Goal: Transaction & Acquisition: Purchase product/service

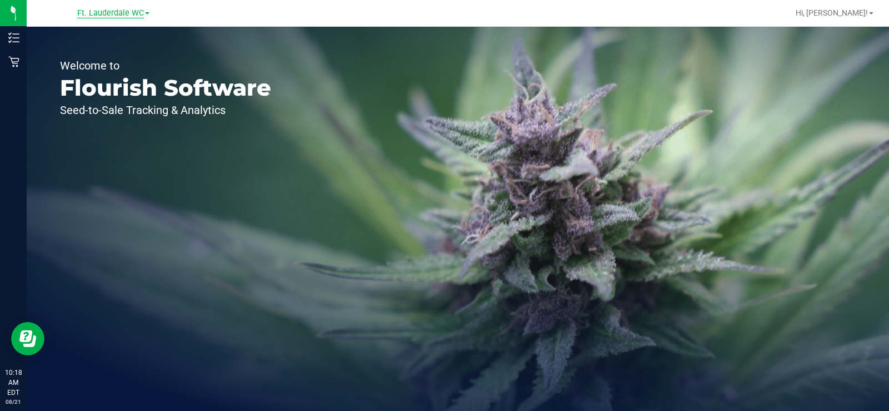
click at [142, 12] on span "Ft. Lauderdale WC" at bounding box center [110, 13] width 67 height 10
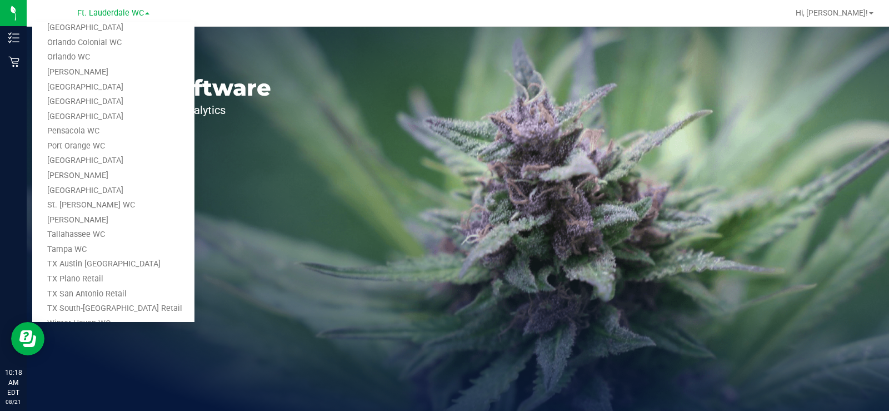
scroll to position [444, 0]
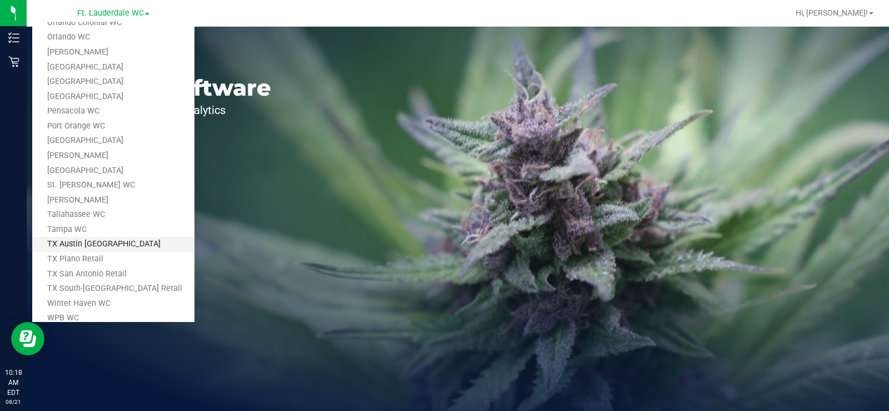
click at [86, 244] on link "TX Austin [GEOGRAPHIC_DATA]" at bounding box center [113, 244] width 162 height 15
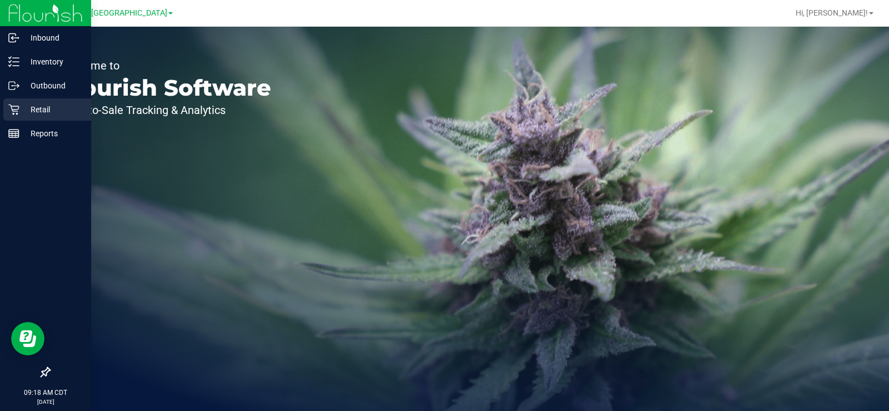
drag, startPoint x: 12, startPoint y: 110, endPoint x: 23, endPoint y: 107, distance: 12.0
click at [12, 110] on icon at bounding box center [13, 109] width 11 height 11
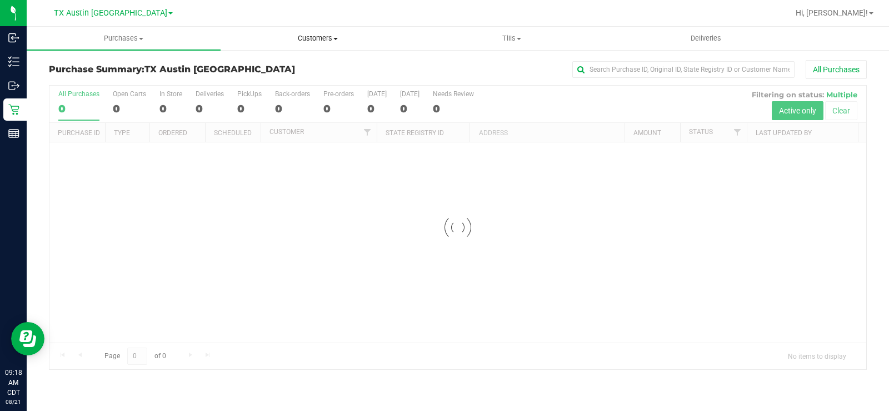
click at [317, 41] on span "Customers" at bounding box center [317, 38] width 193 height 10
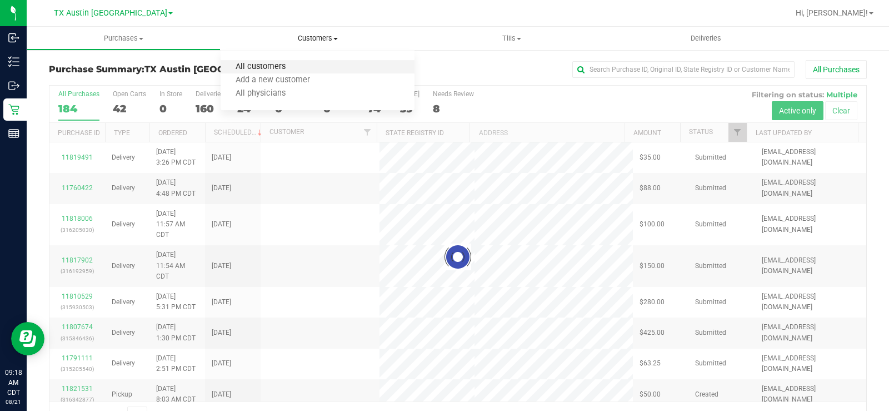
click at [293, 67] on span "All customers" at bounding box center [261, 66] width 80 height 9
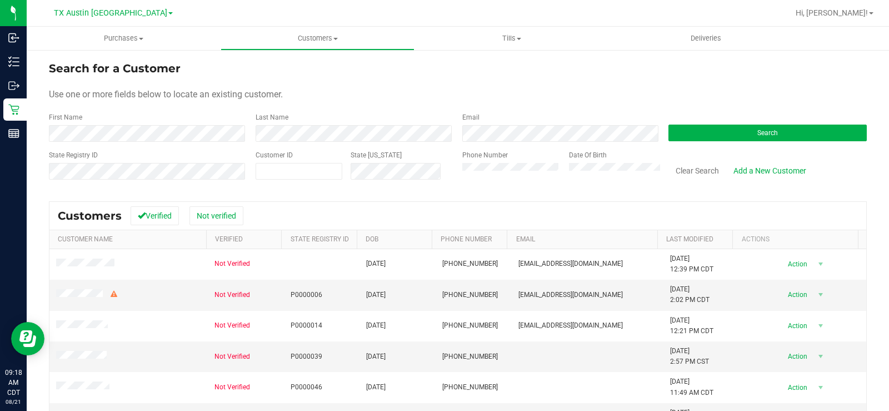
click at [414, 74] on div "Search for a Customer" at bounding box center [458, 68] width 818 height 17
click at [720, 133] on button "Search" at bounding box center [767, 132] width 198 height 17
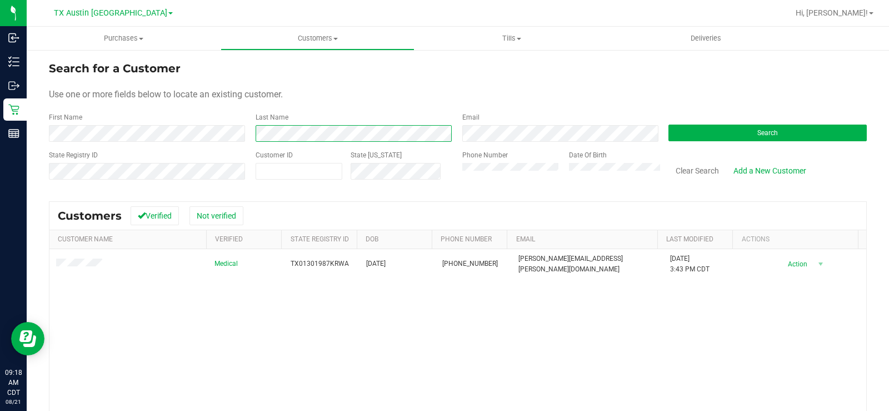
click at [252, 136] on div "Last Name" at bounding box center [350, 126] width 207 height 29
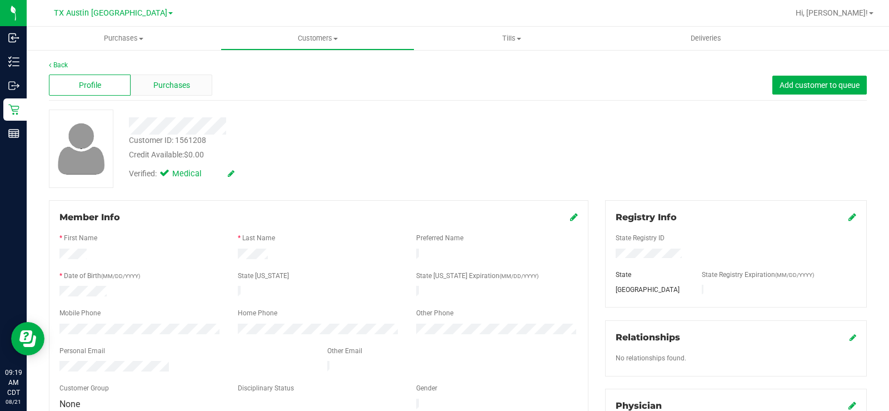
click at [184, 92] on div "Purchases" at bounding box center [172, 84] width 82 height 21
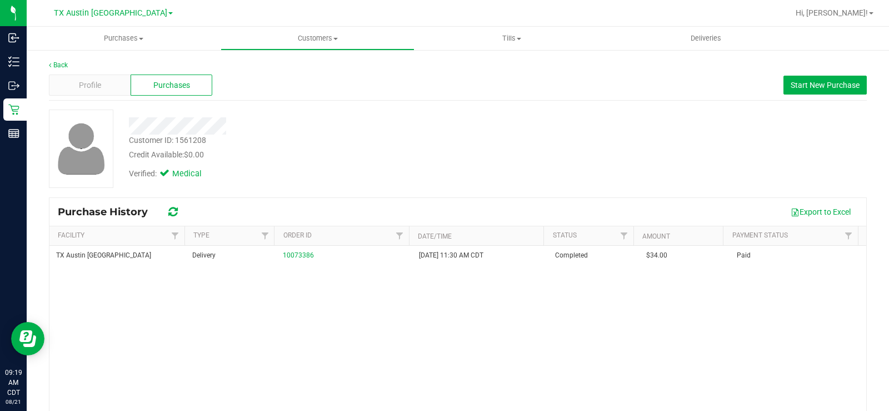
click at [407, 169] on div "Verified: Medical" at bounding box center [329, 173] width 417 height 24
click at [791, 88] on span "Start New Purchase" at bounding box center [825, 85] width 69 height 9
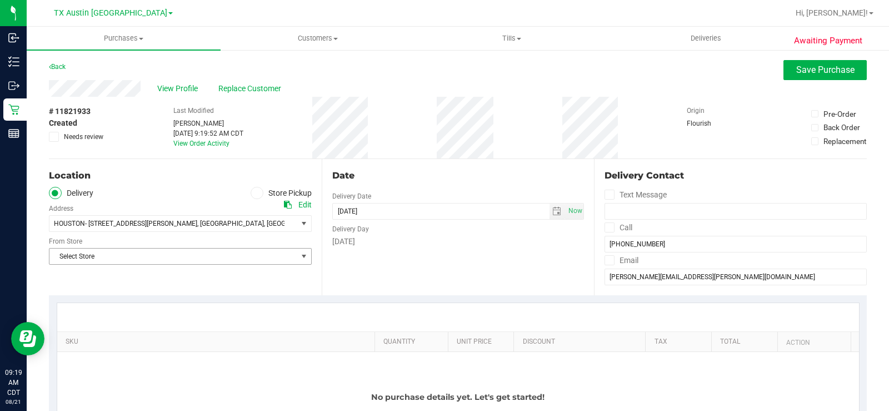
click at [286, 255] on span "Select Store" at bounding box center [173, 256] width 248 height 16
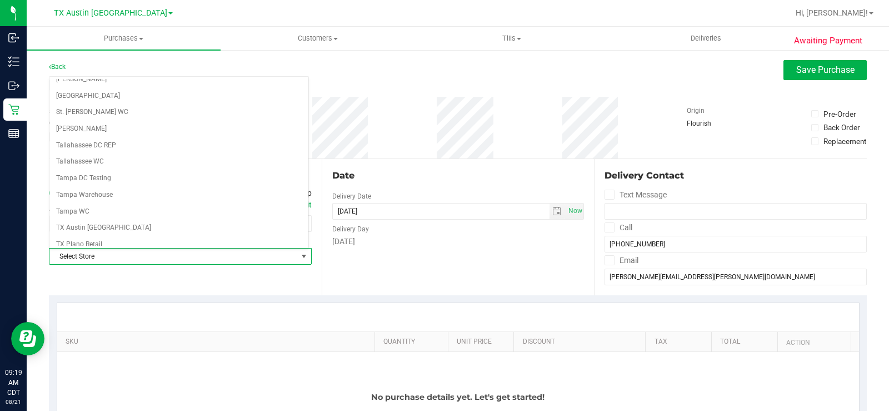
scroll to position [807, 0]
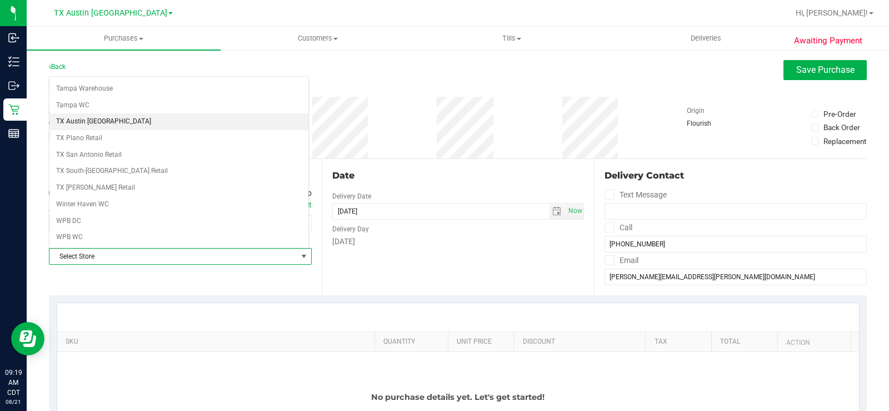
click at [133, 121] on li "TX Austin [GEOGRAPHIC_DATA]" at bounding box center [178, 121] width 259 height 17
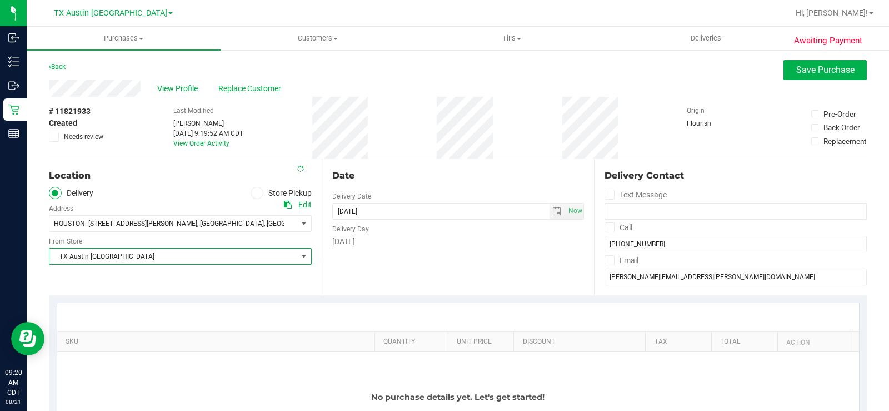
click at [398, 276] on div "Date Delivery Date 08/21/2025 Now 08/21/2025 09:19 AM Now Delivery Day Thursday" at bounding box center [458, 227] width 273 height 136
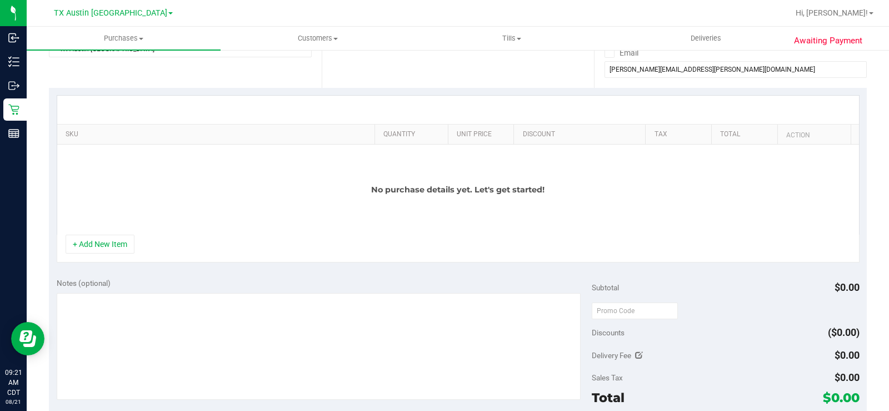
scroll to position [222, 0]
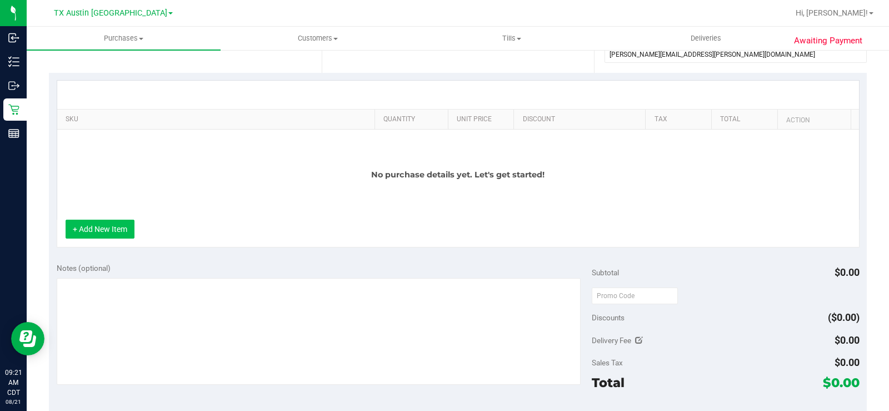
click at [118, 229] on button "+ Add New Item" at bounding box center [100, 228] width 69 height 19
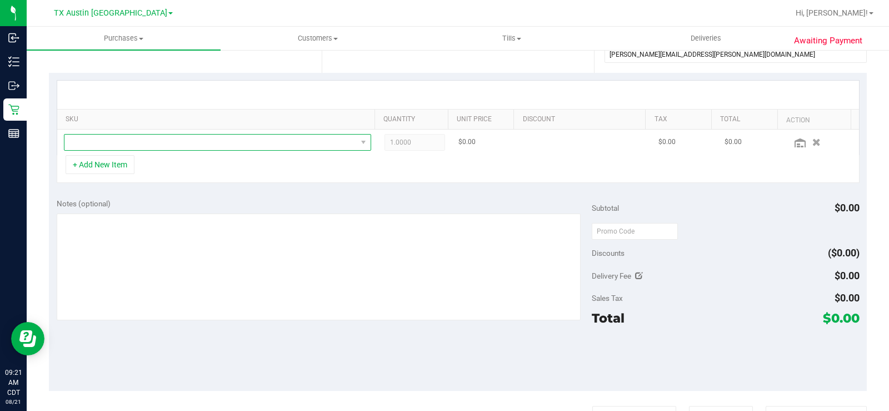
click at [140, 142] on span "NO DATA FOUND" at bounding box center [210, 142] width 292 height 16
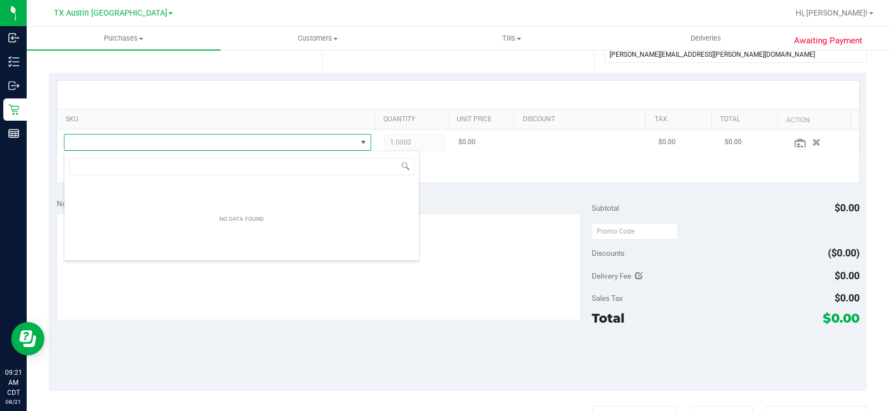
scroll to position [17, 301]
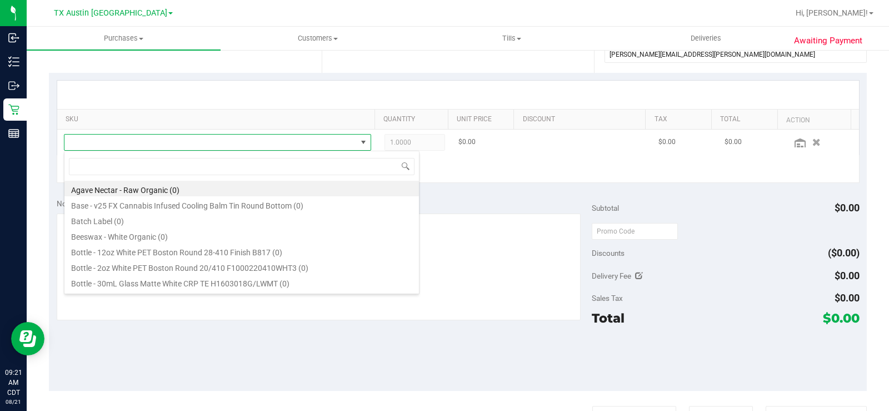
type input "d"
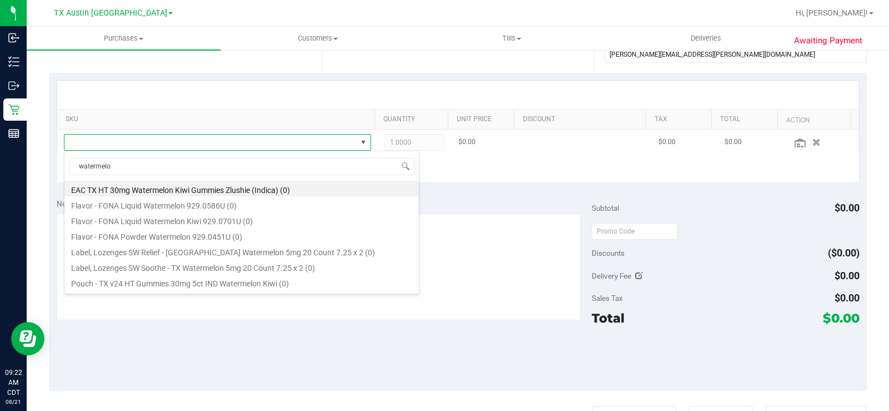
type input "watermelon"
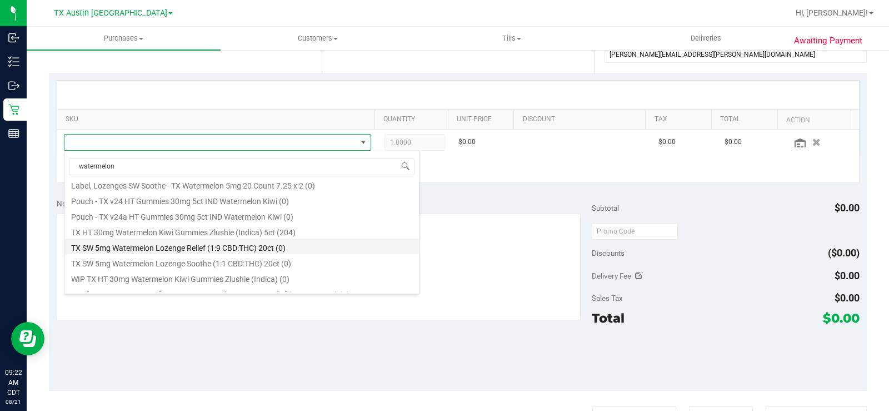
scroll to position [107, 0]
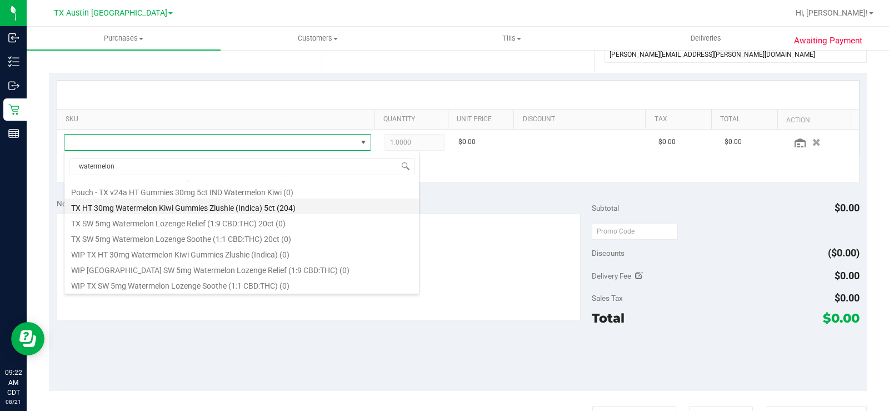
click at [283, 206] on li "TX HT 30mg Watermelon Kiwi Gummies Zlushie (Indica) 5ct (204)" at bounding box center [241, 206] width 354 height 16
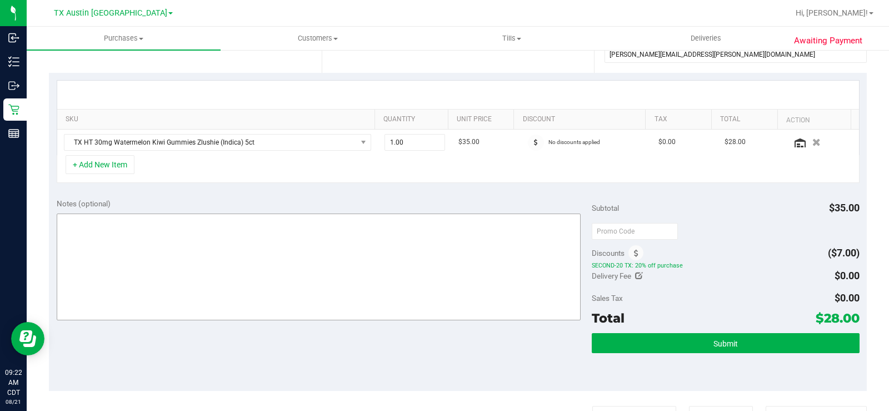
scroll to position [167, 0]
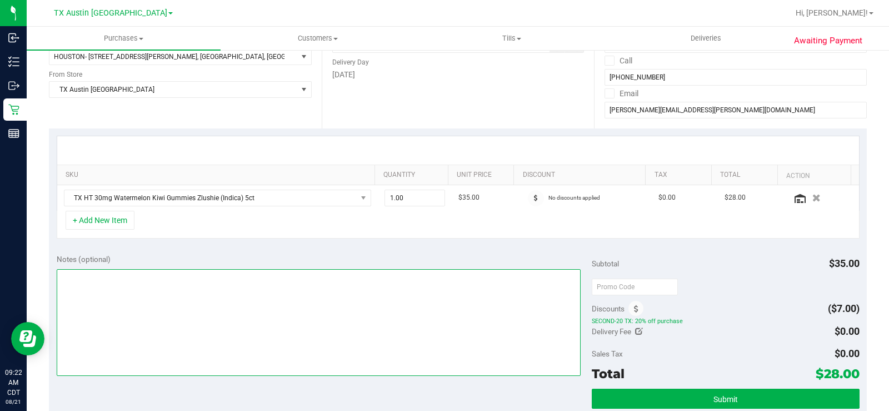
click at [164, 293] on textarea at bounding box center [319, 322] width 524 height 107
click at [139, 290] on textarea at bounding box center [319, 322] width 524 height 107
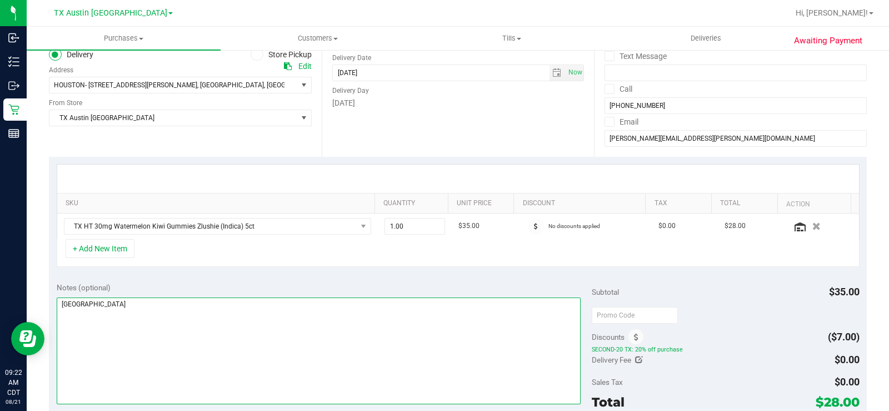
scroll to position [111, 0]
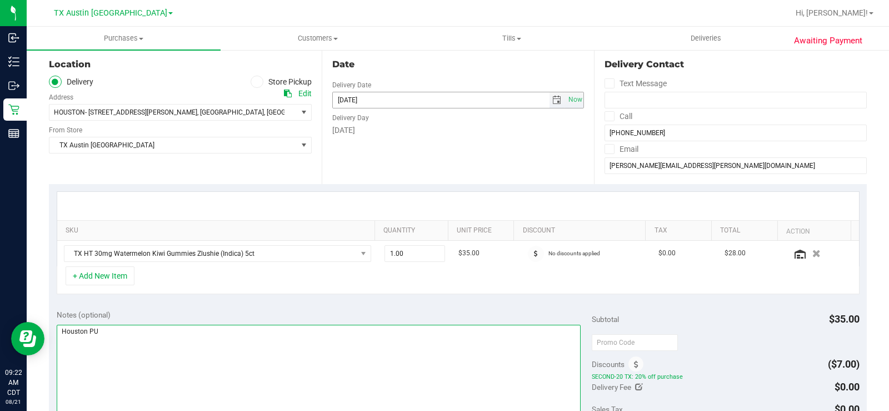
click at [552, 99] on span "select" at bounding box center [556, 100] width 9 height 9
type textarea "Houston PU"
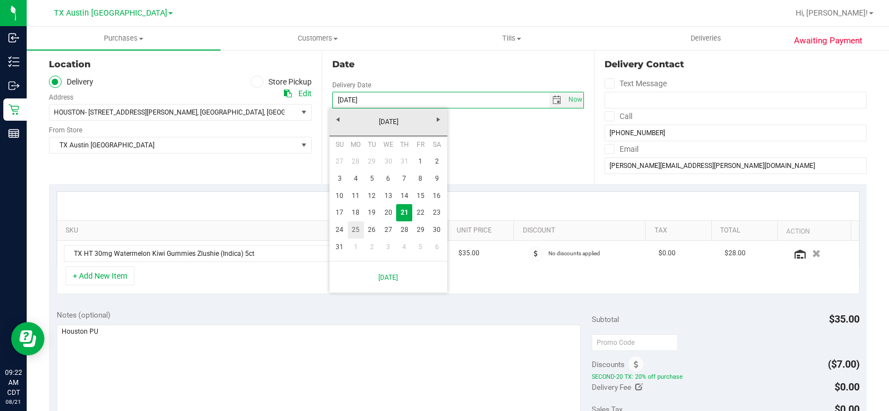
click at [356, 232] on link "25" at bounding box center [356, 229] width 16 height 17
type input "08/25/2025"
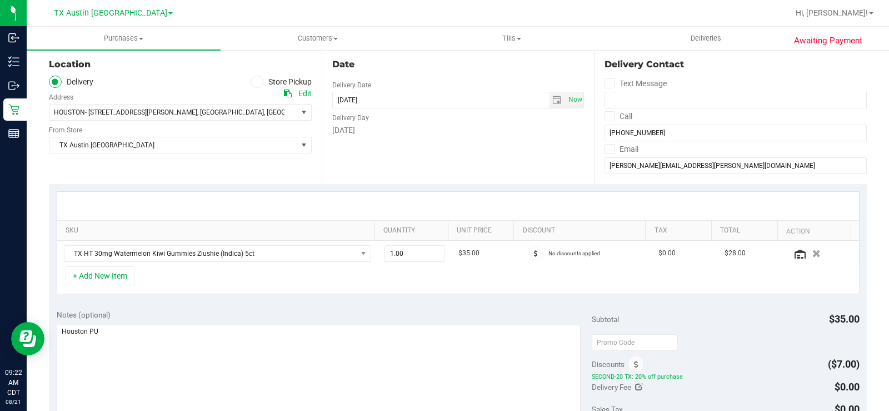
click at [444, 173] on div "Date Delivery Date 08/25/2025 Now 08/25/2025 08:00 AM Now Delivery Day Monday" at bounding box center [458, 116] width 273 height 136
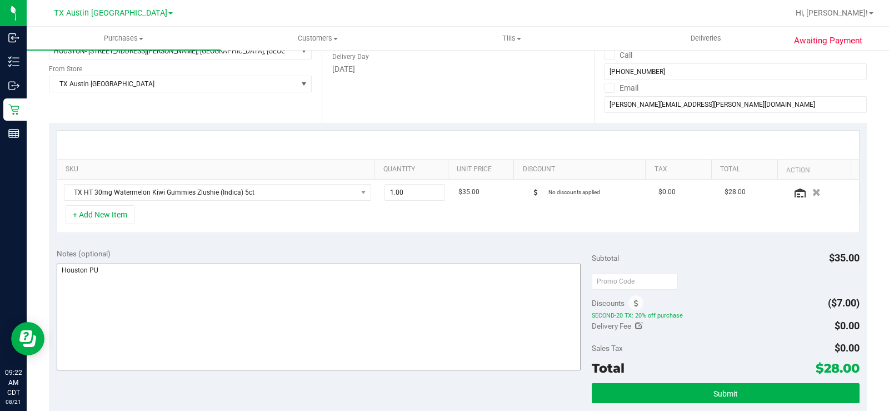
scroll to position [222, 0]
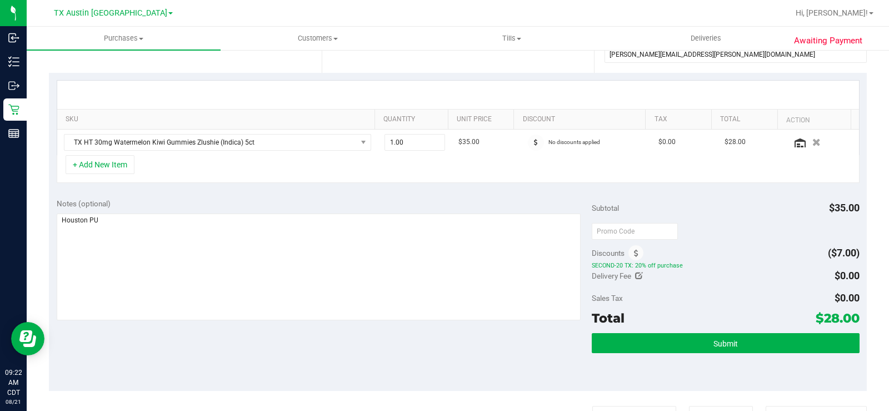
drag, startPoint x: 861, startPoint y: 323, endPoint x: 855, endPoint y: 322, distance: 6.1
click at [855, 322] on div "Awaiting Payment Back Save Purchase View Profile Replace Customer # 11821933 Cr…" at bounding box center [458, 249] width 862 height 844
click at [272, 289] on textarea at bounding box center [319, 266] width 524 height 107
click at [399, 253] on textarea at bounding box center [319, 266] width 524 height 107
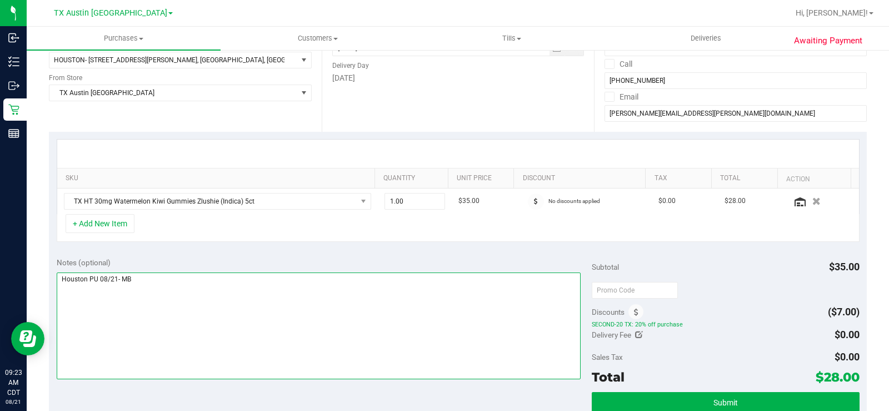
scroll to position [167, 0]
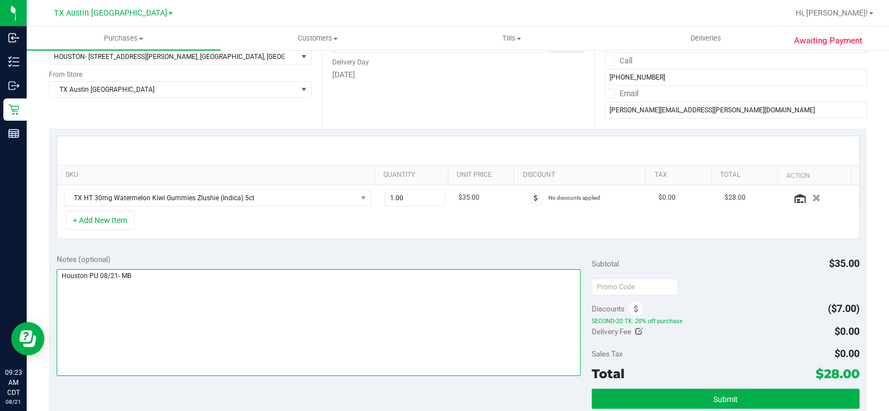
click at [362, 298] on textarea at bounding box center [319, 322] width 524 height 107
click at [114, 275] on textarea at bounding box center [319, 322] width 524 height 107
click at [351, 334] on textarea at bounding box center [319, 322] width 524 height 107
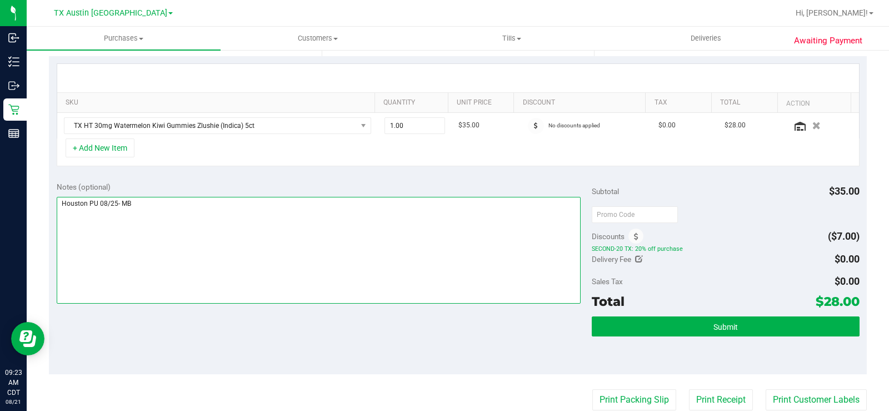
scroll to position [333, 0]
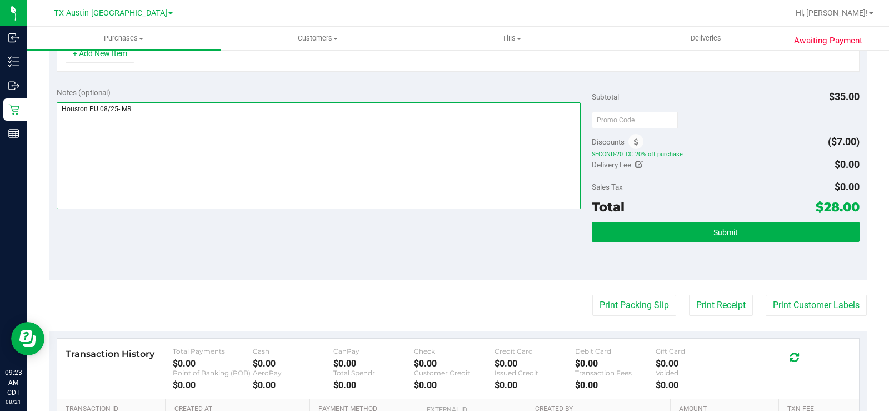
type textarea "Houston PU 08/25- MB"
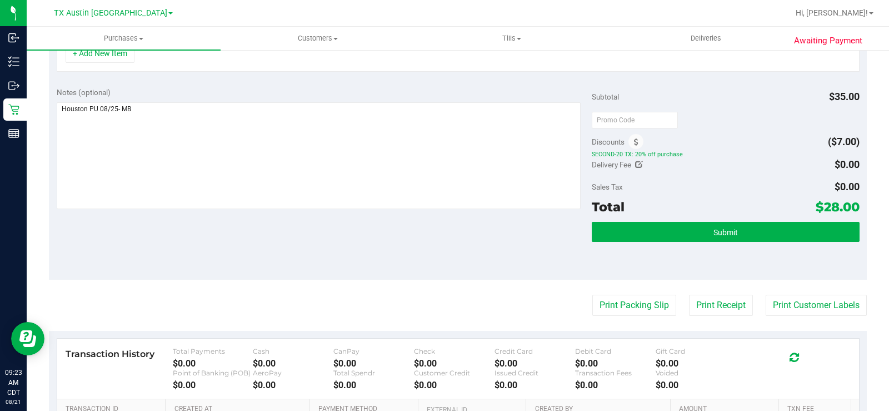
click at [460, 255] on div "Notes (optional) Subtotal $35.00 Discounts ($7.00) SECOND-20 TX: 20% off purcha…" at bounding box center [458, 179] width 818 height 200
click at [681, 220] on div "Subtotal $35.00 Discounts ($7.00) SECOND-20 TX: 20% off purchase Delivery Fee $…" at bounding box center [726, 179] width 268 height 185
click at [668, 237] on button "Submit" at bounding box center [726, 232] width 268 height 20
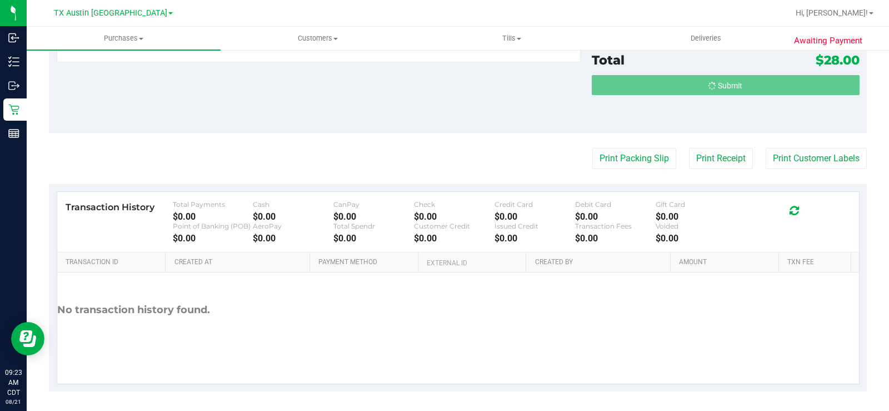
scroll to position [483, 0]
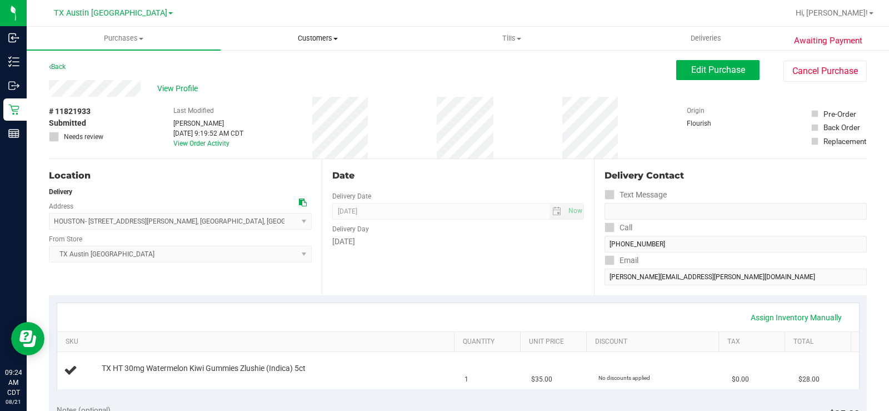
click at [316, 37] on span "Customers" at bounding box center [317, 38] width 193 height 10
click at [301, 63] on li "All customers" at bounding box center [318, 67] width 194 height 13
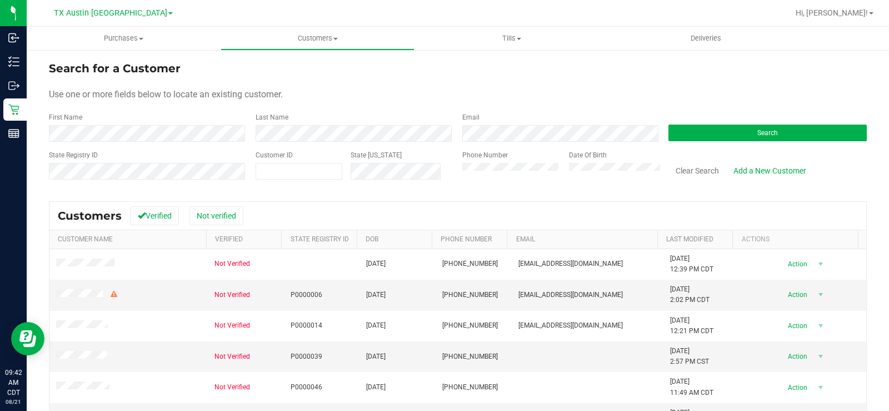
drag, startPoint x: 362, startPoint y: 100, endPoint x: 373, endPoint y: 100, distance: 10.6
click at [365, 100] on div "Use one or more fields below to locate an existing customer." at bounding box center [458, 94] width 818 height 13
click at [733, 132] on button "Search" at bounding box center [767, 132] width 198 height 17
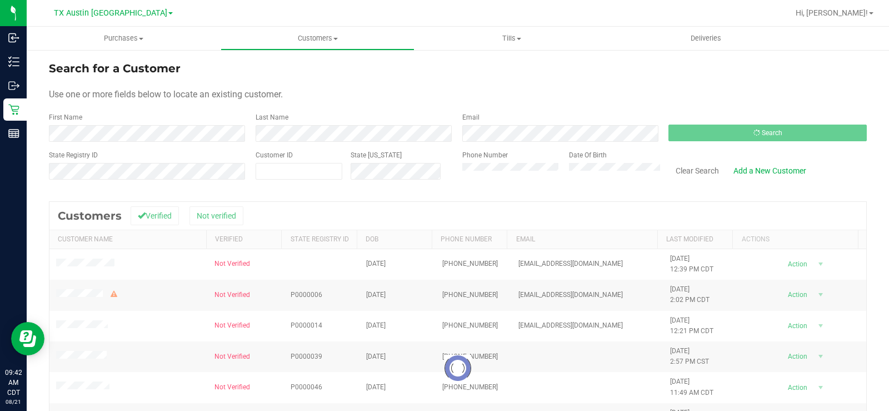
click at [468, 91] on div "Use one or more fields below to locate an existing customer." at bounding box center [458, 94] width 818 height 13
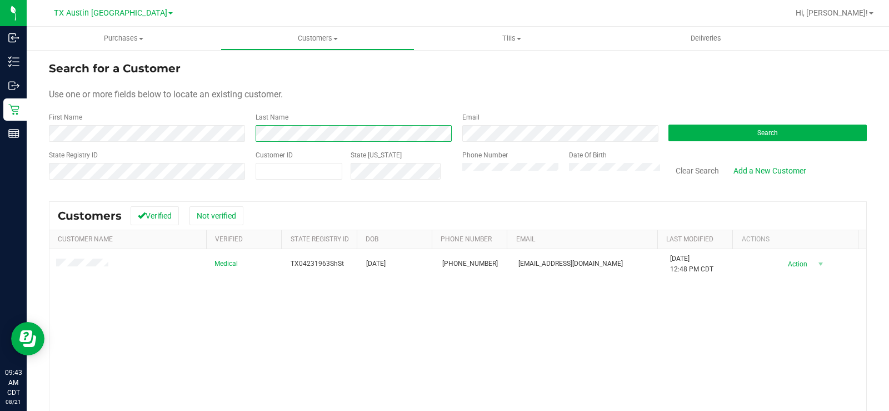
click at [252, 137] on div "Last Name" at bounding box center [350, 126] width 207 height 29
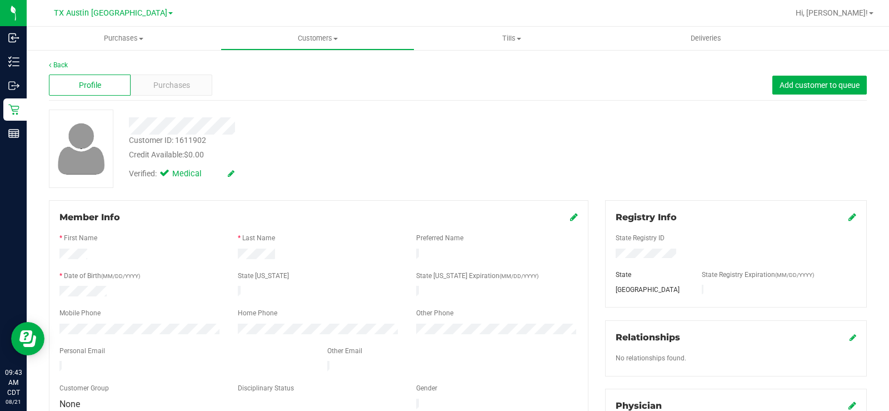
click at [349, 121] on div at bounding box center [329, 125] width 417 height 17
click at [180, 82] on span "Purchases" at bounding box center [171, 85] width 37 height 12
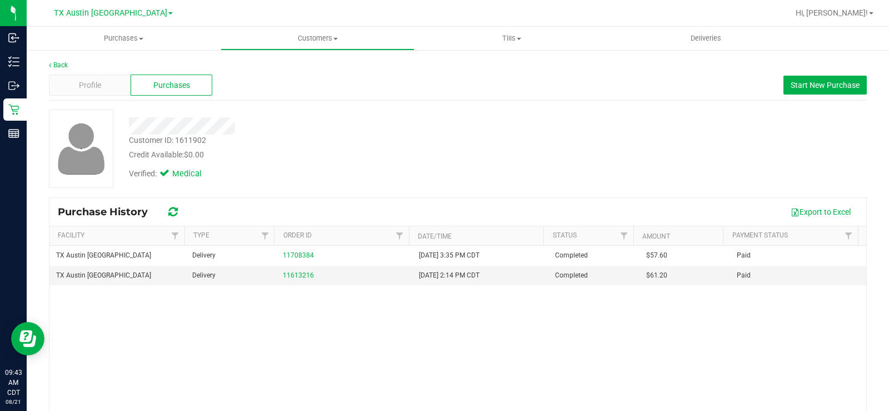
click at [453, 151] on div "Credit Available: $0.00" at bounding box center [329, 155] width 401 height 12
click at [791, 87] on span "Start New Purchase" at bounding box center [825, 85] width 69 height 9
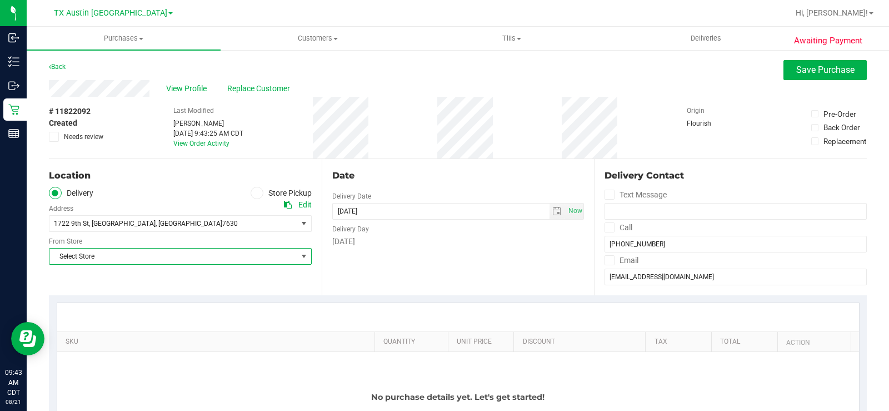
click at [192, 252] on span "Select Store" at bounding box center [173, 256] width 248 height 16
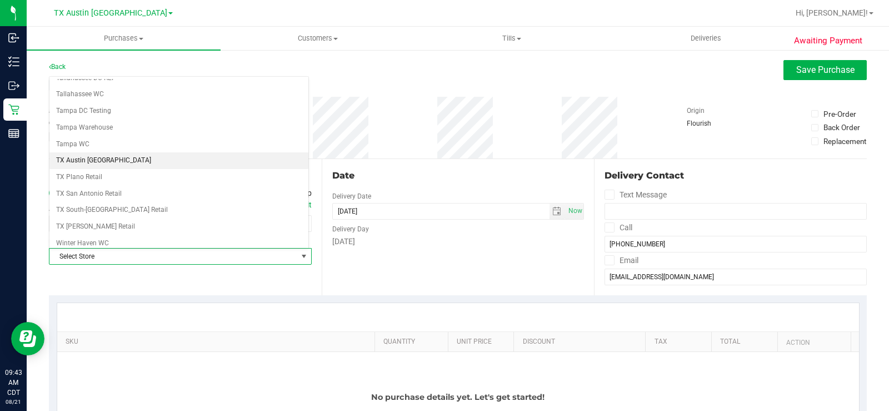
scroll to position [807, 0]
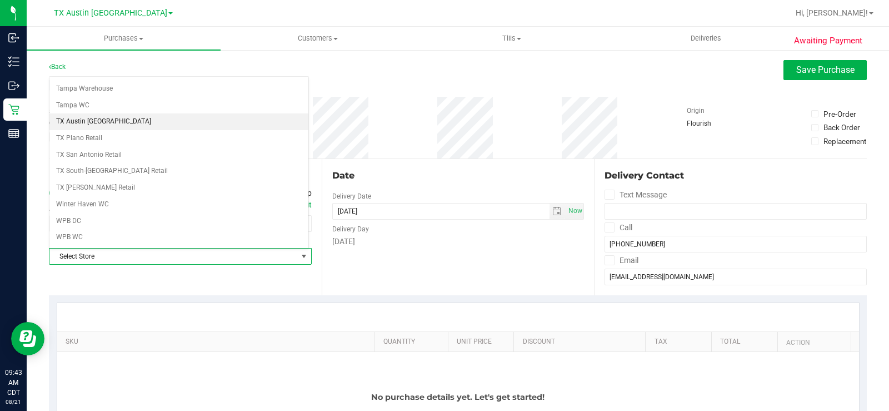
click at [153, 122] on li "TX Austin [GEOGRAPHIC_DATA]" at bounding box center [178, 121] width 259 height 17
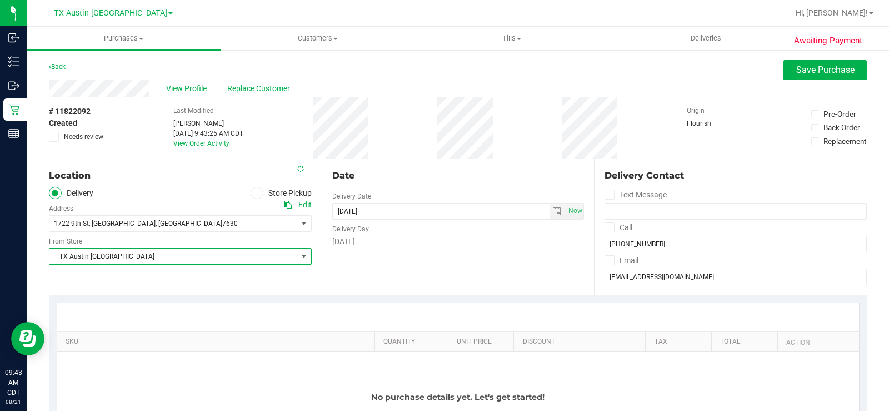
click at [464, 269] on div "Date Delivery Date 08/21/2025 Now 08/21/2025 09:43 AM Now Delivery Day Thursday" at bounding box center [458, 227] width 273 height 136
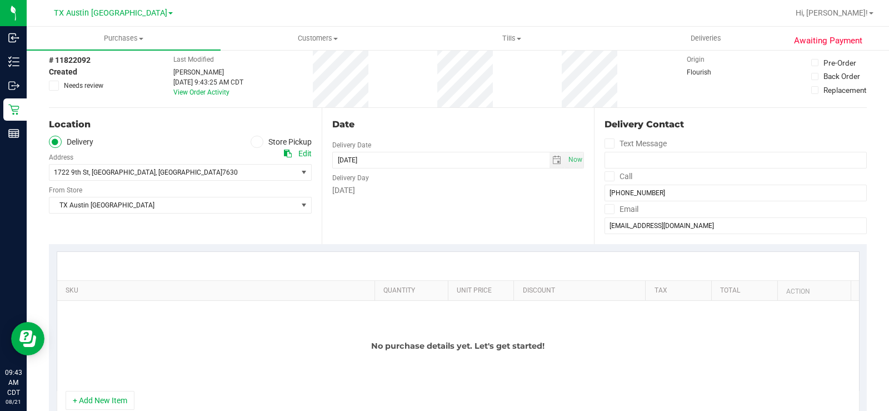
scroll to position [0, 0]
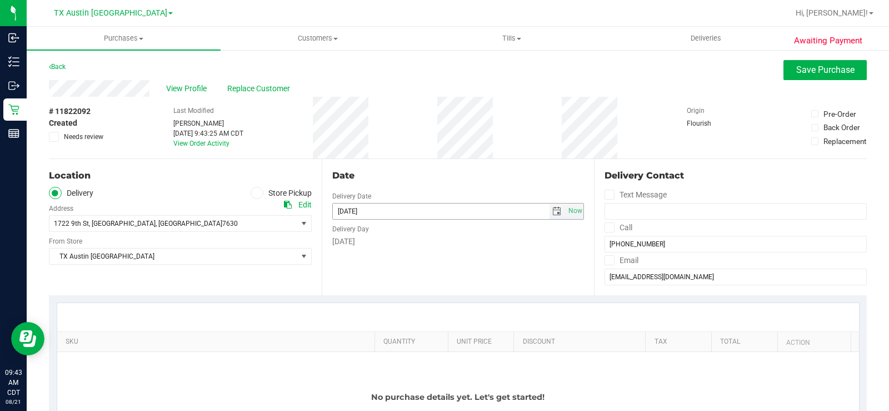
click at [555, 212] on span "select" at bounding box center [556, 211] width 9 height 9
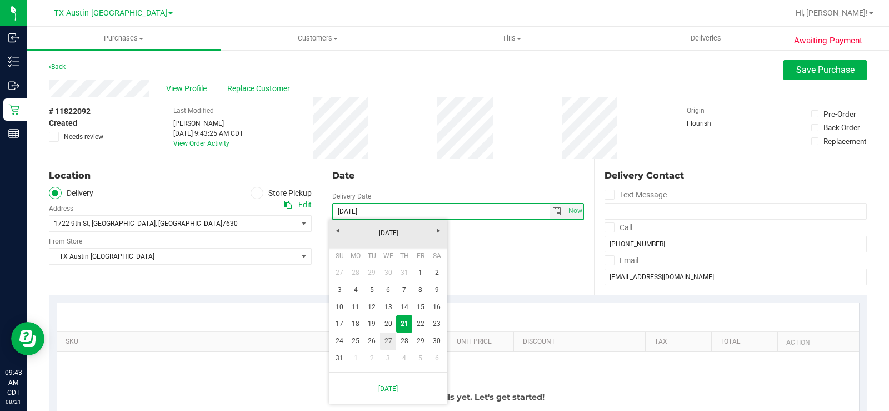
click at [387, 346] on link "27" at bounding box center [388, 340] width 16 height 17
type input "08/27/2025"
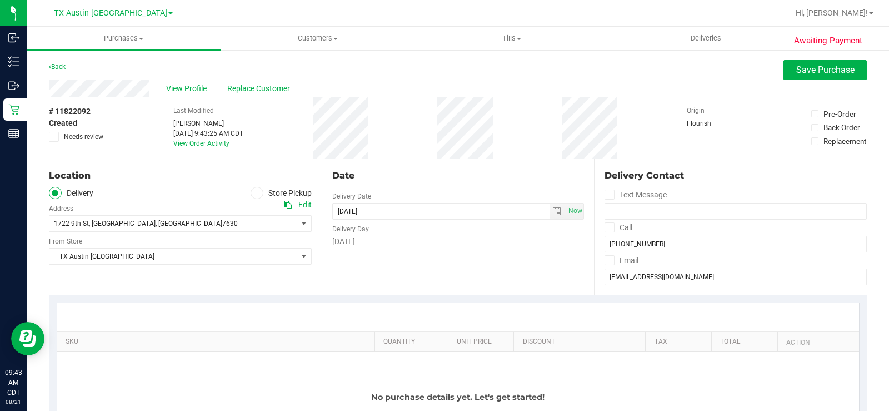
click at [489, 262] on div "Date Delivery Date 08/27/2025 Now 08/27/2025 09:43 AM Now Delivery Day Wednesday" at bounding box center [458, 227] width 273 height 136
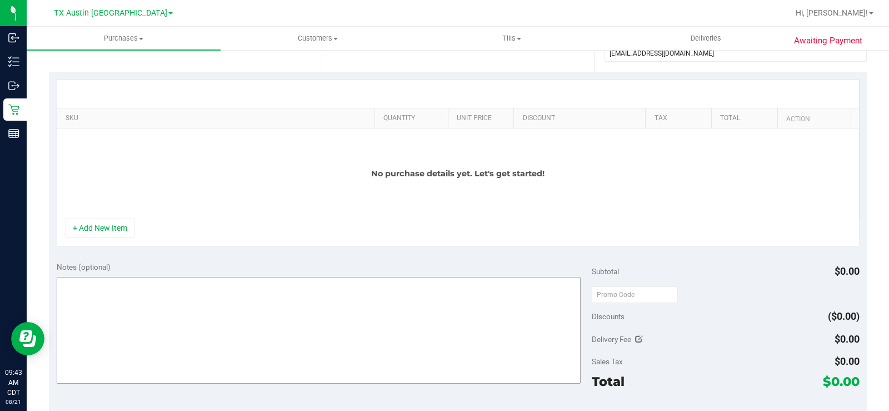
scroll to position [278, 0]
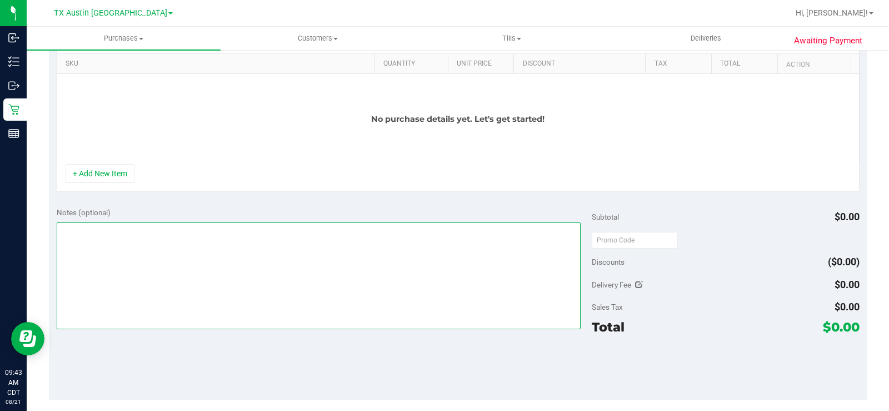
click at [181, 246] on textarea at bounding box center [319, 275] width 524 height 107
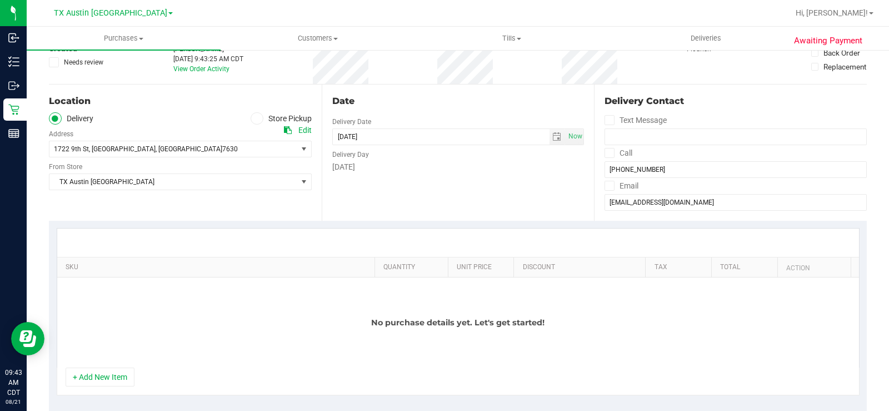
scroll to position [0, 0]
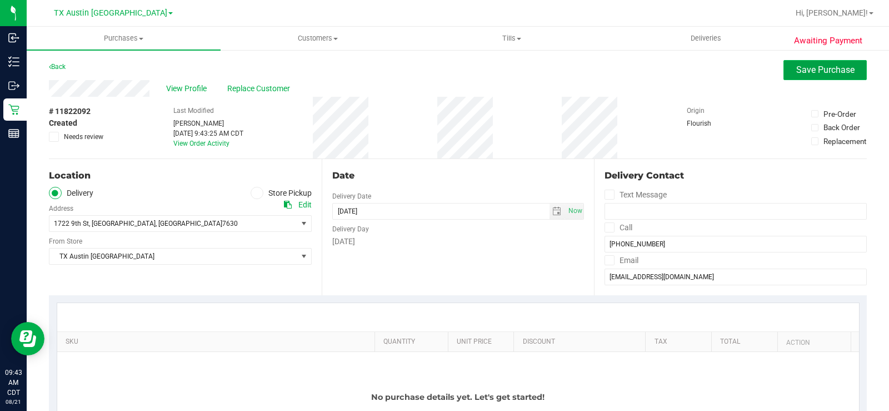
click at [799, 71] on span "Save Purchase" at bounding box center [825, 69] width 58 height 11
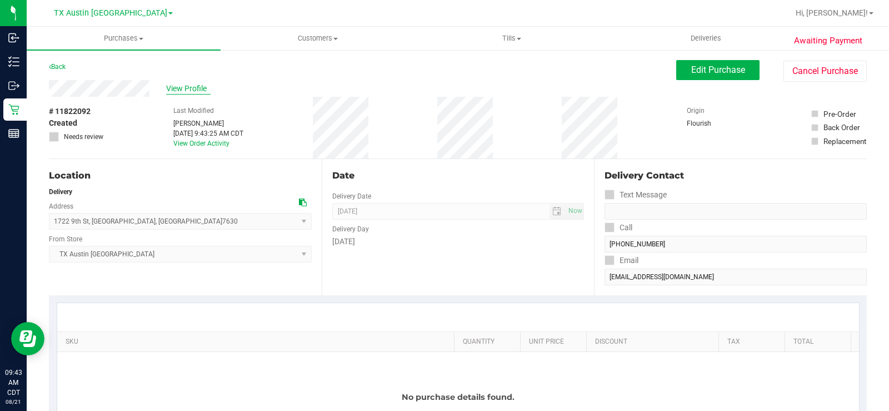
click at [186, 90] on span "View Profile" at bounding box center [188, 89] width 44 height 12
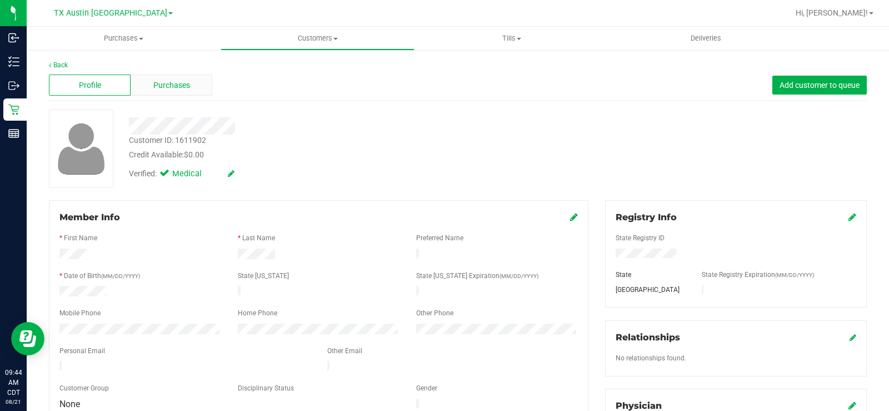
click at [187, 82] on span "Purchases" at bounding box center [171, 85] width 37 height 12
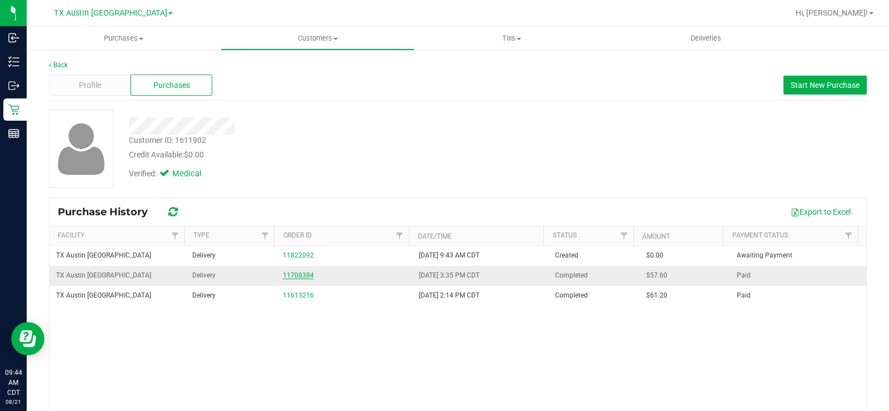
click at [296, 274] on link "11708384" at bounding box center [298, 275] width 31 height 8
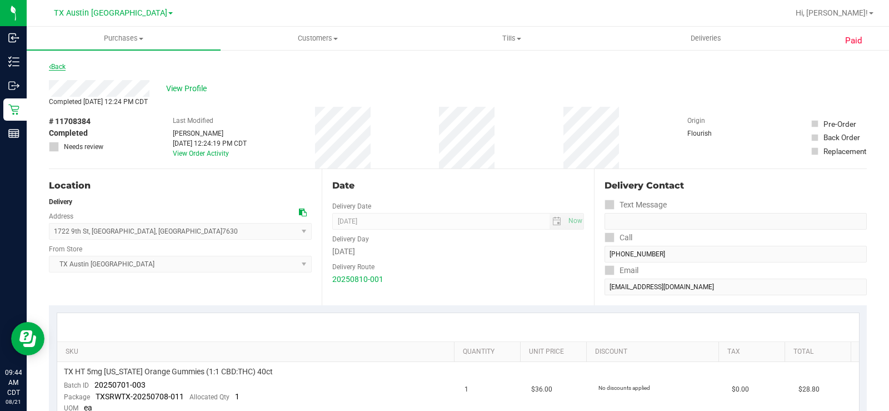
click at [59, 65] on link "Back" at bounding box center [57, 67] width 17 height 8
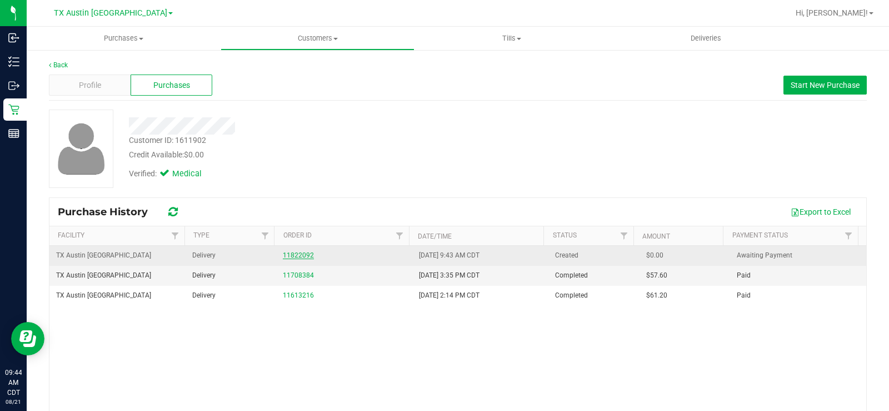
click at [292, 257] on link "11822092" at bounding box center [298, 255] width 31 height 8
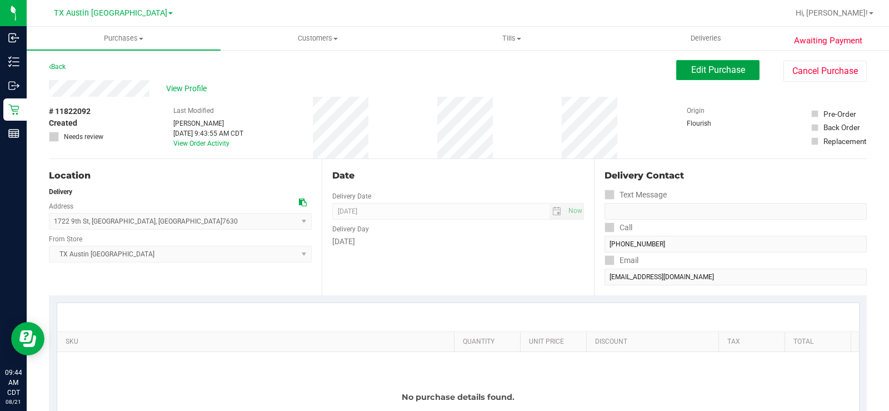
drag, startPoint x: 712, startPoint y: 72, endPoint x: 632, endPoint y: 108, distance: 87.8
click at [712, 71] on span "Edit Purchase" at bounding box center [718, 69] width 54 height 11
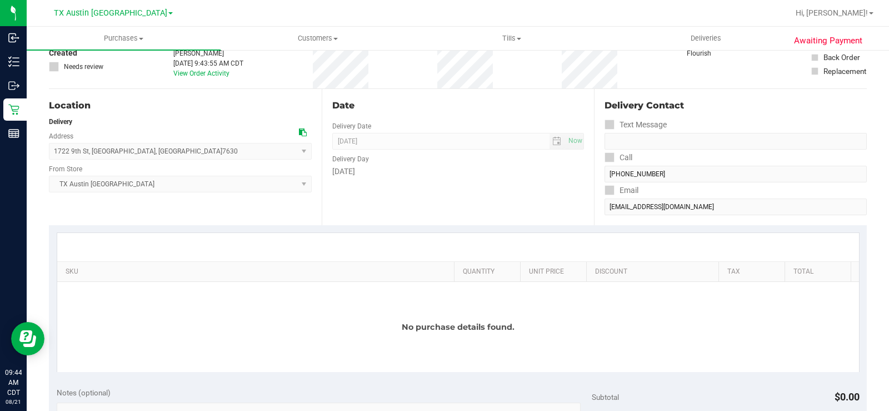
scroll to position [111, 0]
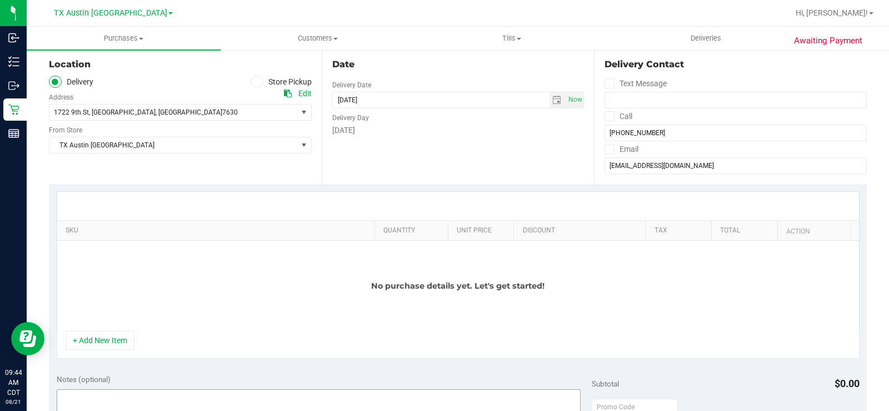
click at [99, 338] on button "+ Add New Item" at bounding box center [100, 340] width 69 height 19
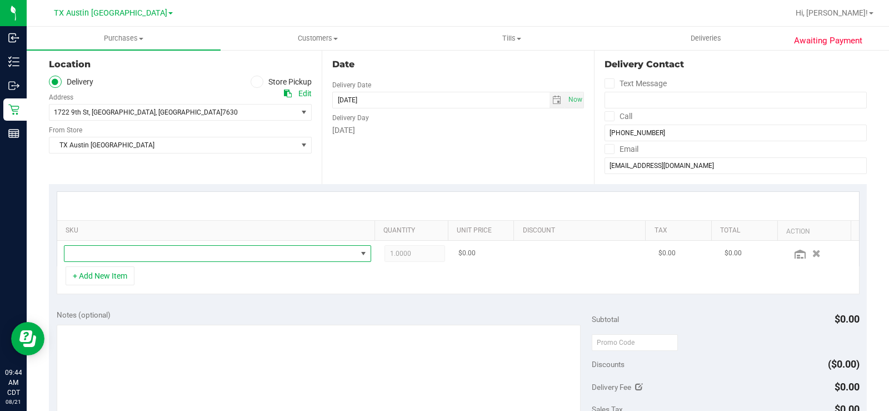
click at [157, 251] on span "NO DATA FOUND" at bounding box center [210, 254] width 292 height 16
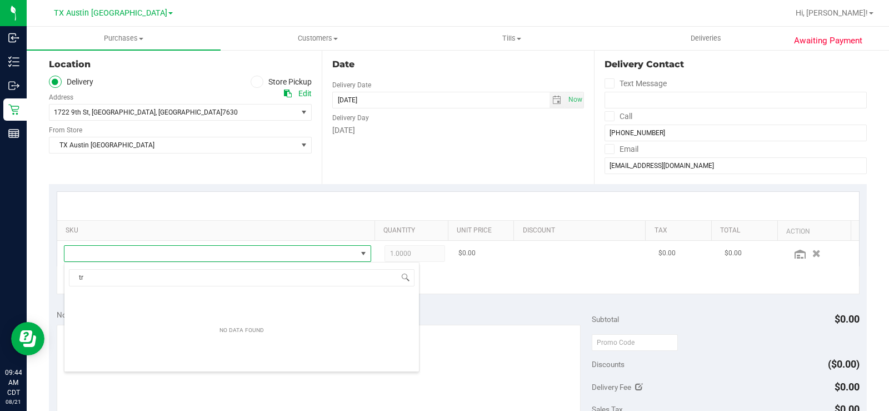
scroll to position [17, 297]
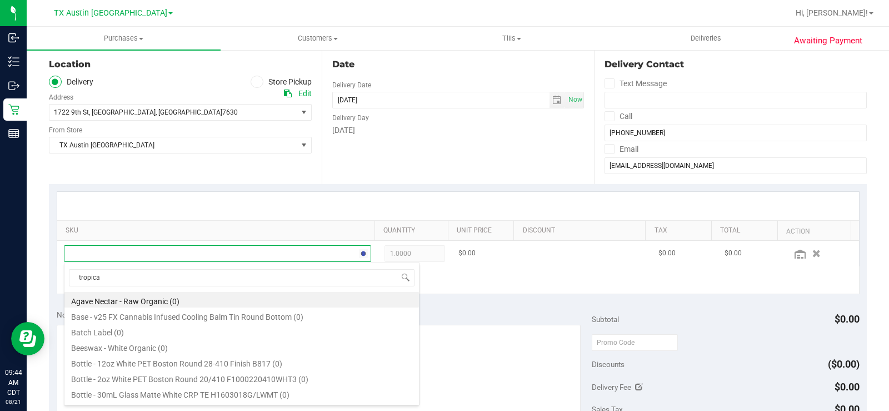
type input "tropical"
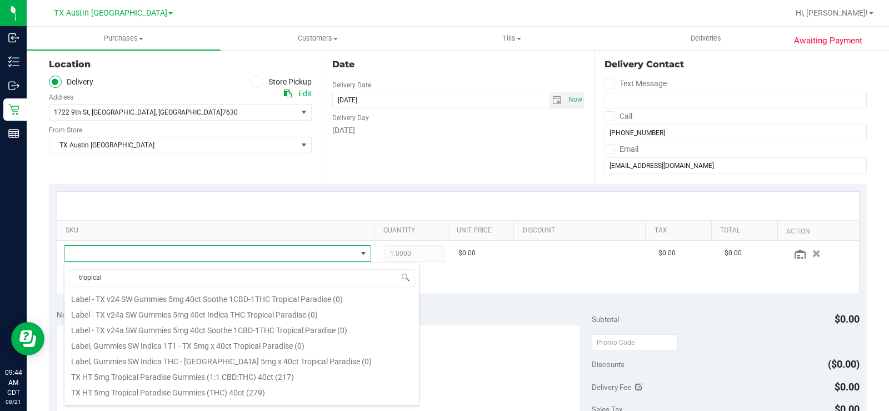
scroll to position [167, 0]
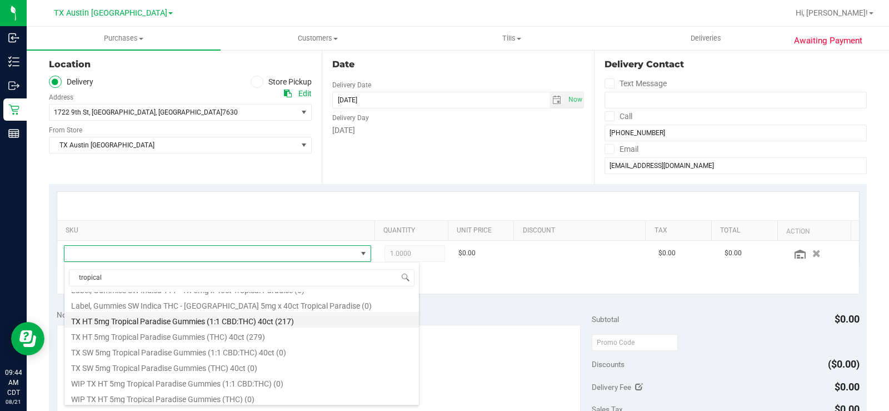
click at [273, 319] on li "TX HT 5mg Tropical Paradise Gummies (1:1 CBD:THC) 40ct (217)" at bounding box center [241, 320] width 354 height 16
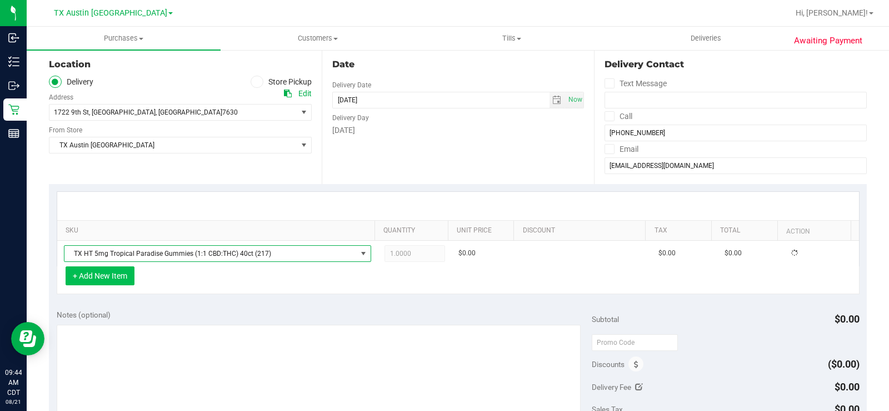
click at [90, 277] on button "+ Add New Item" at bounding box center [100, 275] width 69 height 19
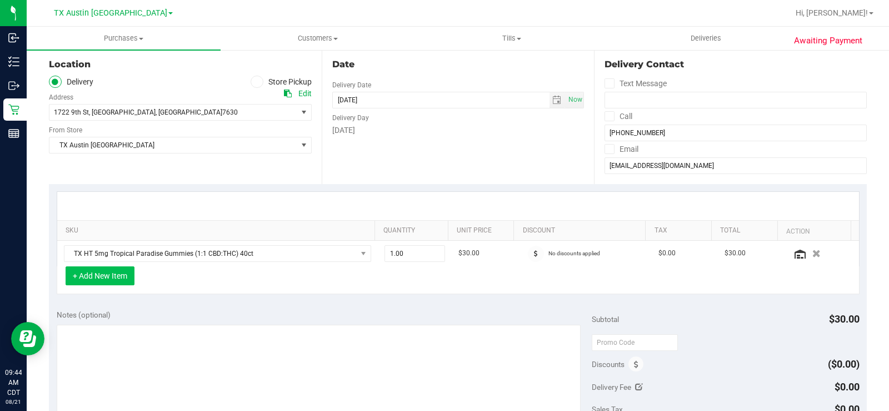
click at [113, 278] on button "+ Add New Item" at bounding box center [100, 275] width 69 height 19
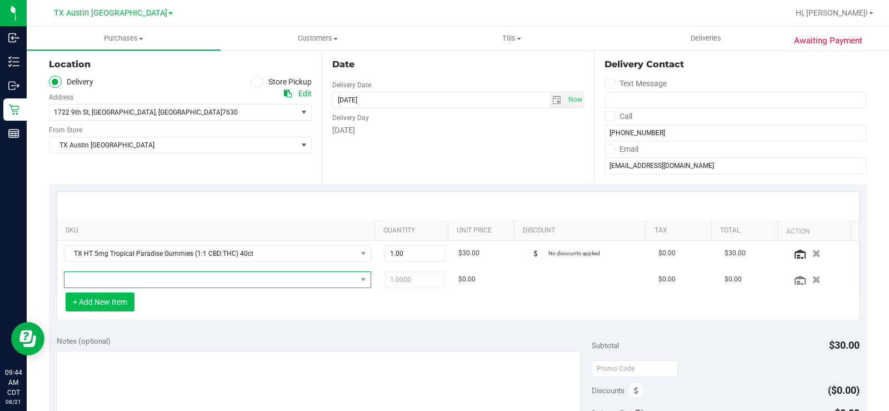
click at [113, 278] on span "NO DATA FOUND" at bounding box center [210, 280] width 292 height 16
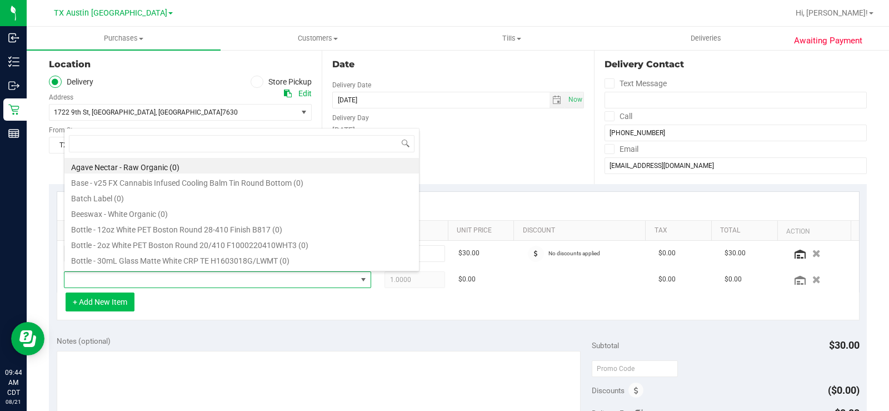
scroll to position [17, 297]
type input "texas"
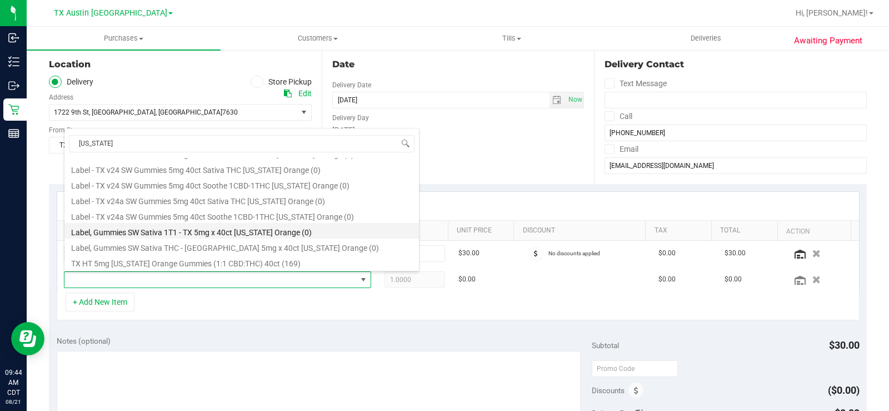
scroll to position [111, 0]
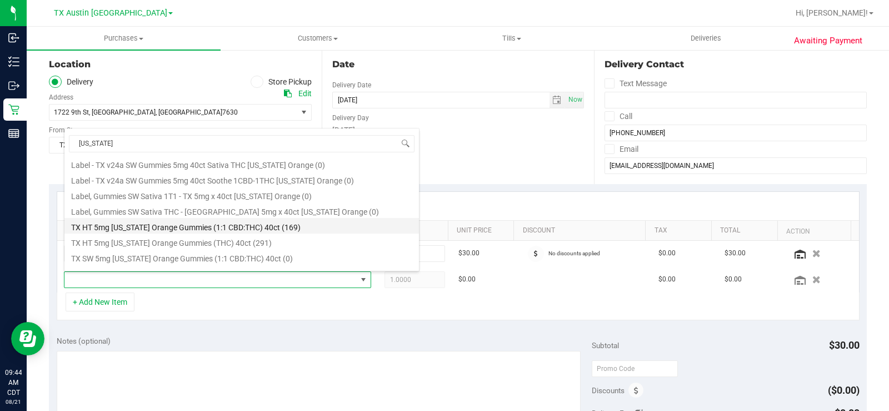
click at [297, 228] on li "TX HT 5mg Texas Orange Gummies (1:1 CBD:THC) 40ct (169)" at bounding box center [241, 226] width 354 height 16
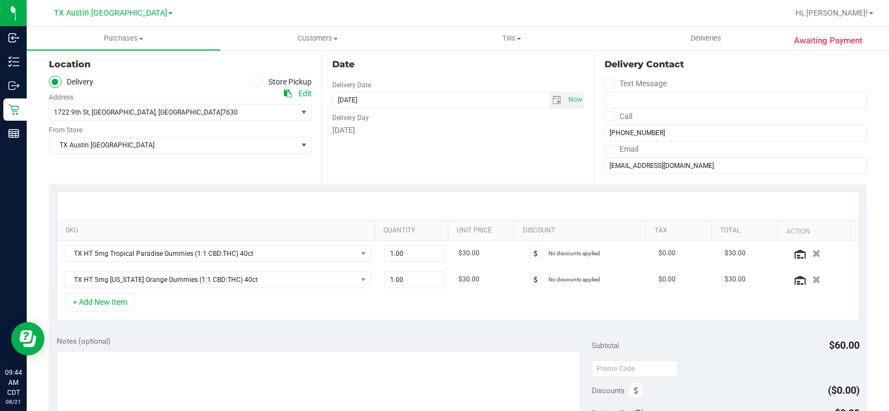
click at [453, 319] on div "+ Add New Item" at bounding box center [458, 306] width 803 height 28
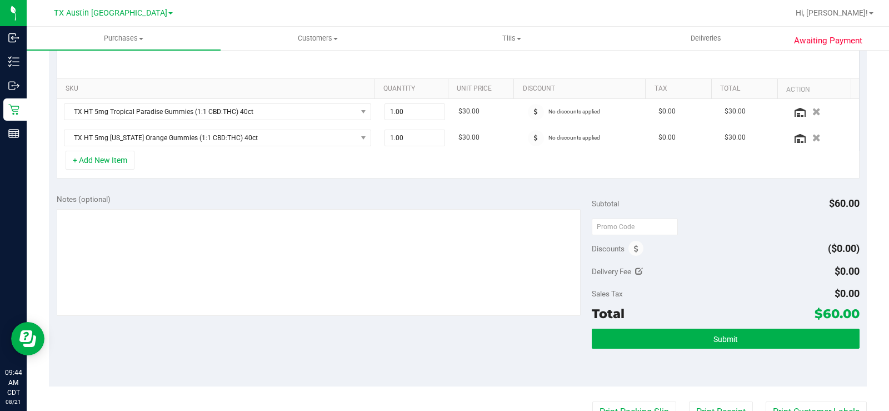
scroll to position [278, 0]
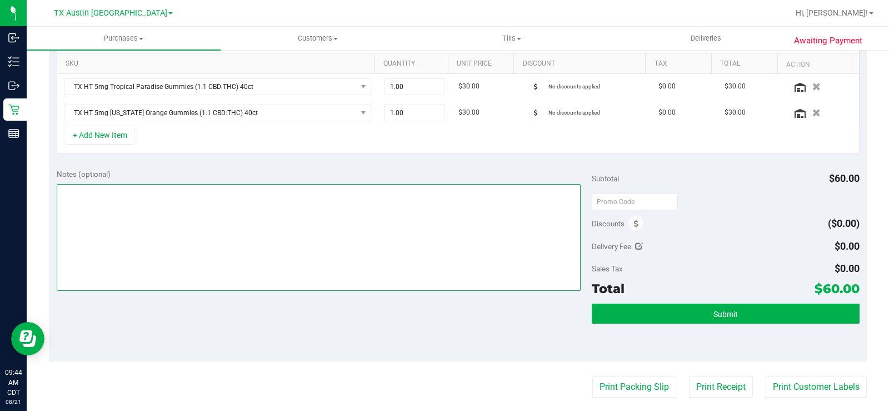
click at [252, 211] on textarea at bounding box center [319, 237] width 524 height 107
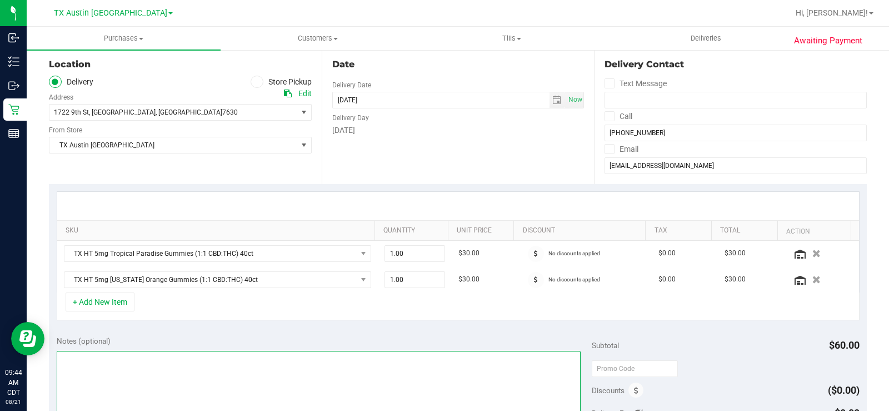
scroll to position [0, 0]
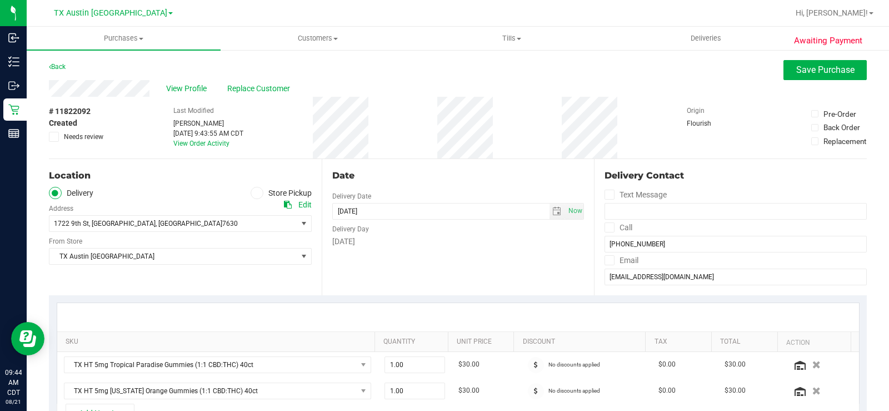
click at [495, 262] on div "Date Delivery Date 08/27/2025 Now 08/27/2025 08:00 AM Now Delivery Day Wednesday" at bounding box center [458, 227] width 273 height 136
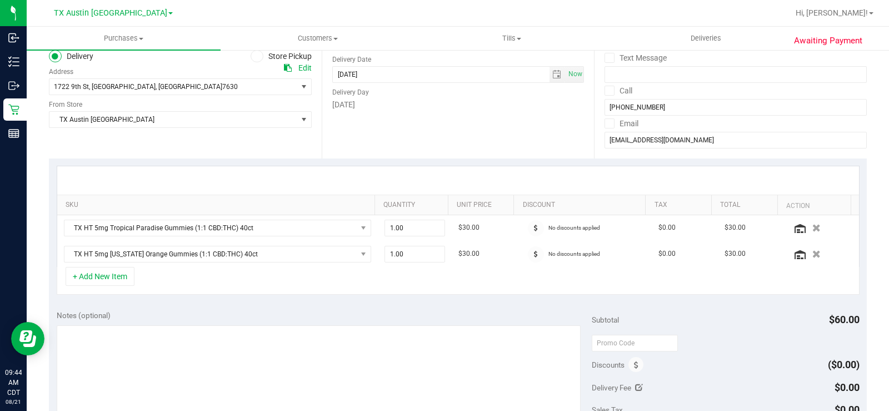
scroll to position [111, 0]
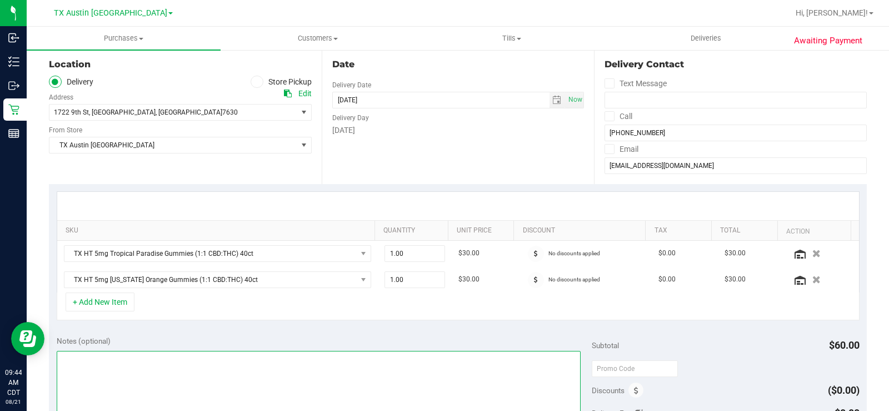
click at [104, 352] on textarea at bounding box center [319, 404] width 524 height 107
click at [127, 359] on textarea at bounding box center [319, 404] width 524 height 107
click at [128, 358] on textarea at bounding box center [319, 404] width 524 height 107
click at [288, 368] on textarea at bounding box center [319, 404] width 524 height 107
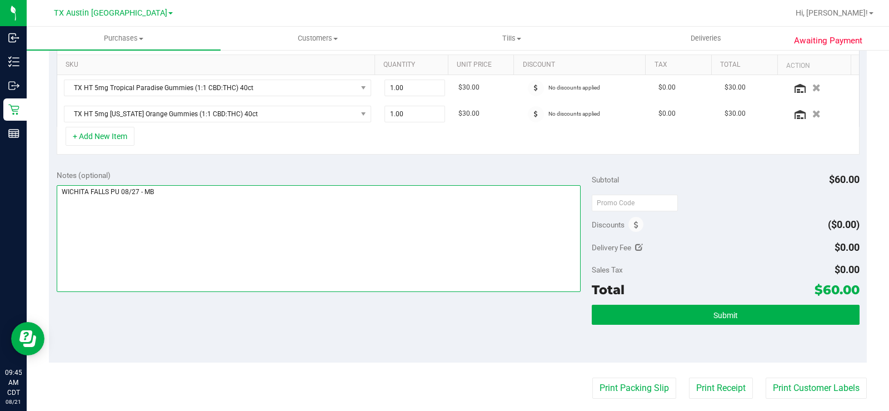
scroll to position [278, 0]
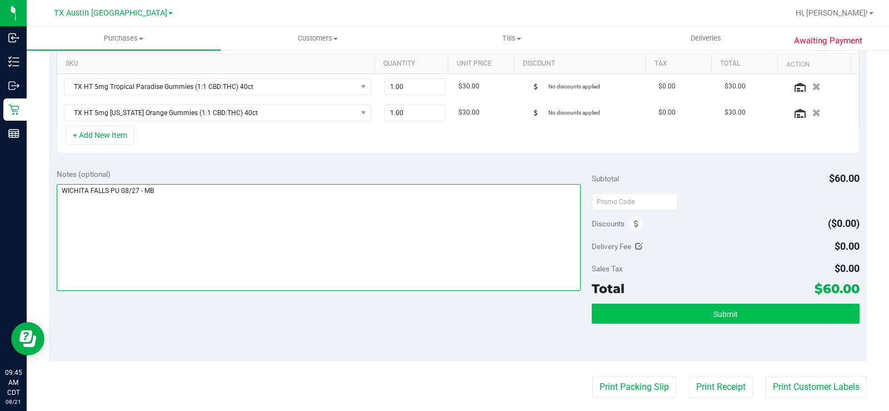
type textarea "WICHITA FALLS PU 08/27 - MB"
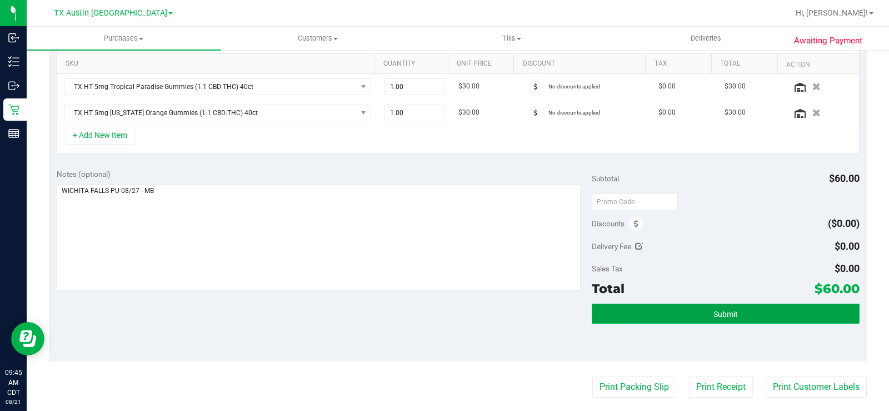
click at [668, 321] on button "Submit" at bounding box center [726, 313] width 268 height 20
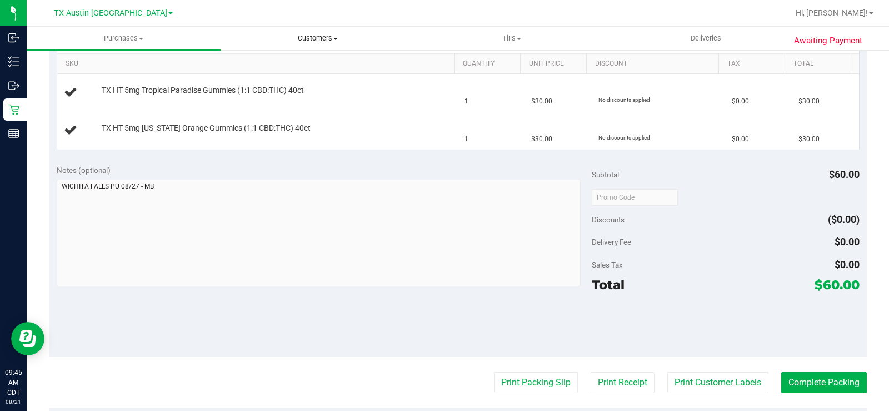
click at [323, 39] on span "Customers" at bounding box center [317, 38] width 193 height 10
click at [281, 64] on span "All customers" at bounding box center [261, 66] width 80 height 9
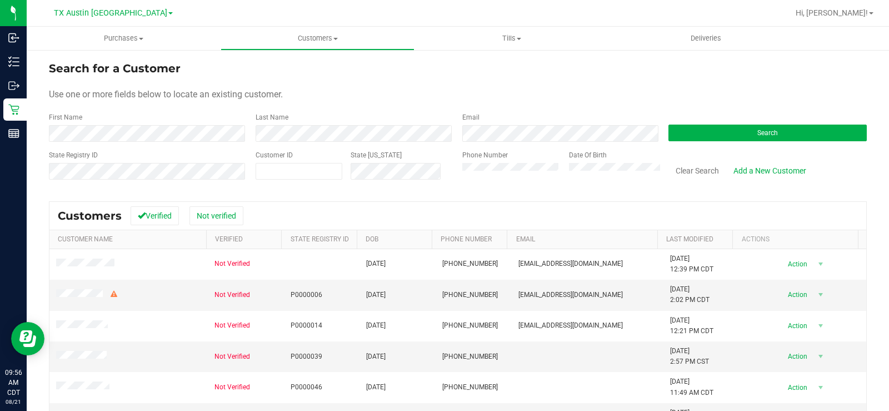
drag, startPoint x: 351, startPoint y: 109, endPoint x: 572, endPoint y: 124, distance: 222.2
click at [359, 109] on form "Search for a Customer Use one or more fields below to locate an existing custom…" at bounding box center [458, 124] width 818 height 129
click at [738, 132] on button "Search" at bounding box center [767, 132] width 198 height 17
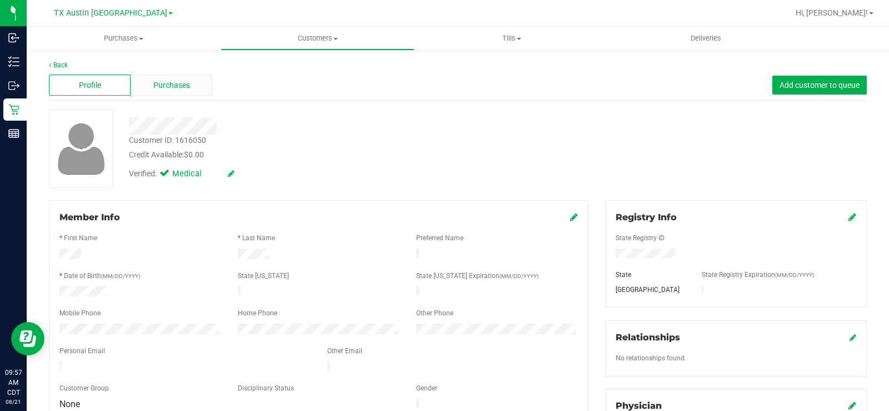
click at [182, 82] on span "Purchases" at bounding box center [171, 85] width 37 height 12
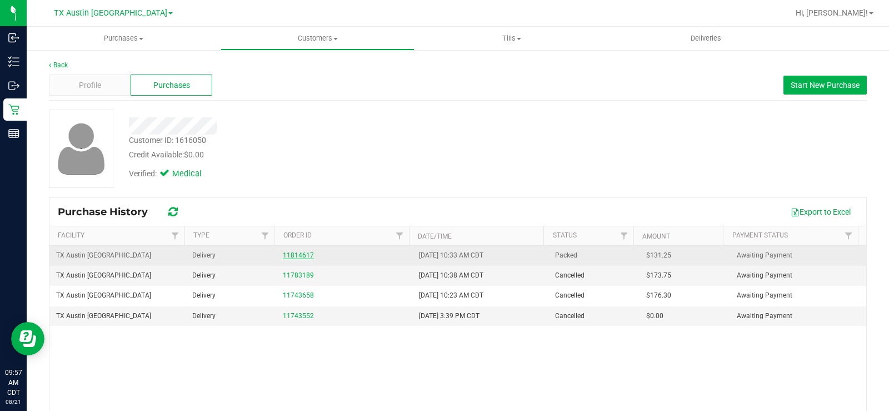
click at [306, 256] on link "11814617" at bounding box center [298, 255] width 31 height 8
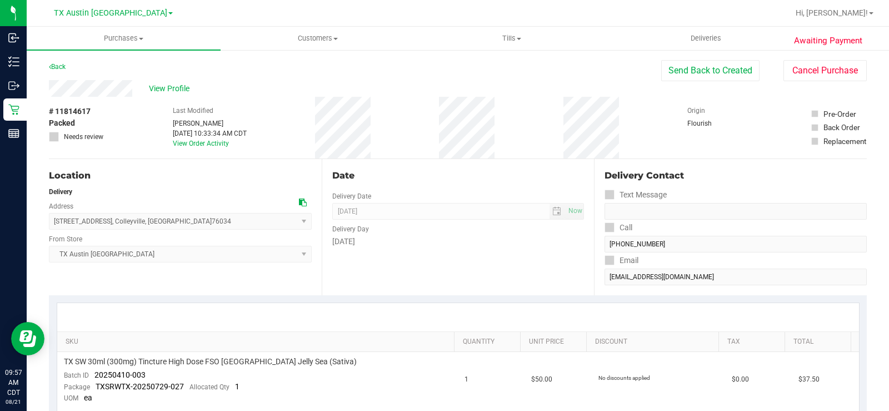
click at [213, 261] on span "TX Austin DC Select Store Bonita Springs WC Boynton Beach WC Bradenton WC Brand…" at bounding box center [180, 254] width 263 height 17
click at [62, 67] on link "Back" at bounding box center [57, 67] width 17 height 8
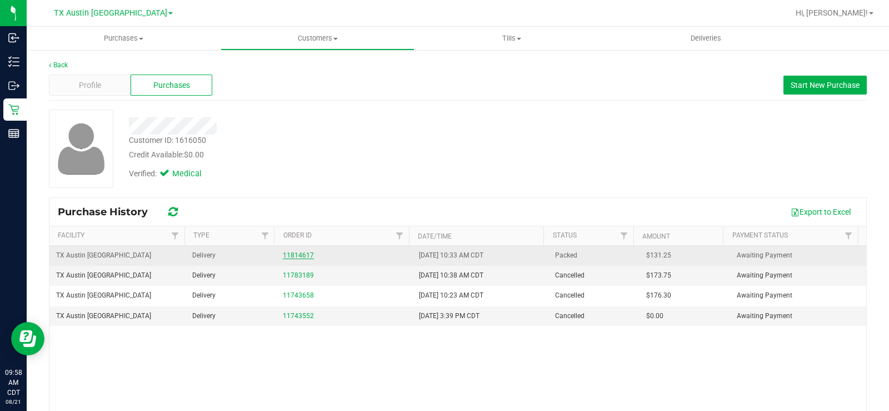
click at [293, 256] on link "11814617" at bounding box center [298, 255] width 31 height 8
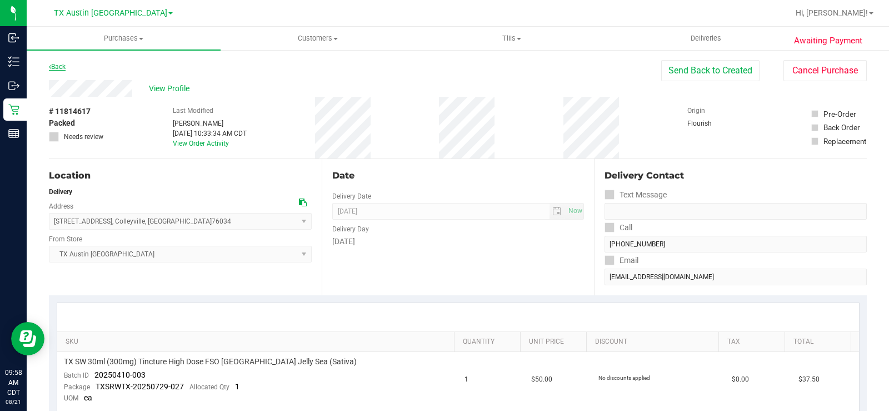
click at [59, 67] on link "Back" at bounding box center [57, 67] width 17 height 8
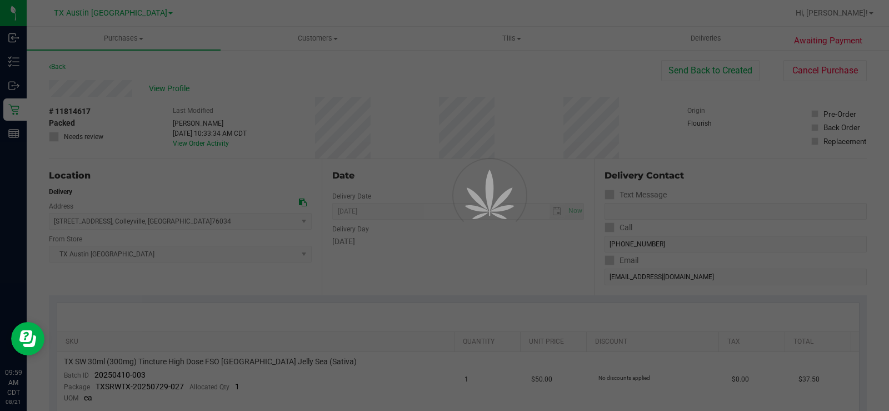
click at [426, 273] on div at bounding box center [444, 205] width 889 height 411
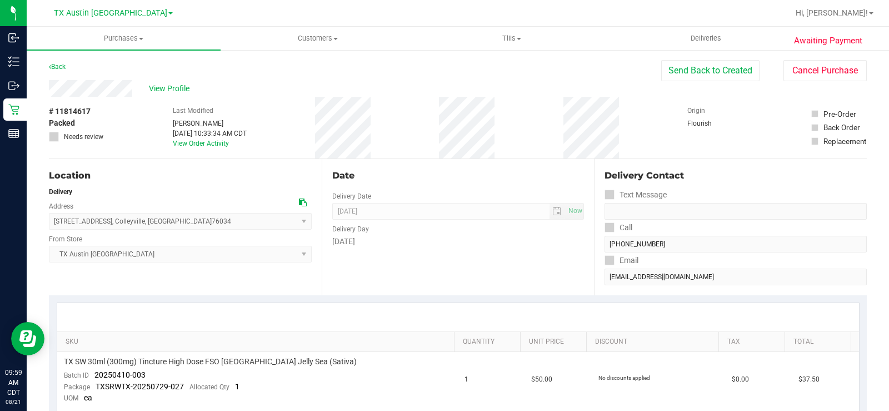
click at [177, 81] on div "View Profile" at bounding box center [355, 88] width 612 height 17
click at [171, 87] on span "View Profile" at bounding box center [171, 89] width 44 height 12
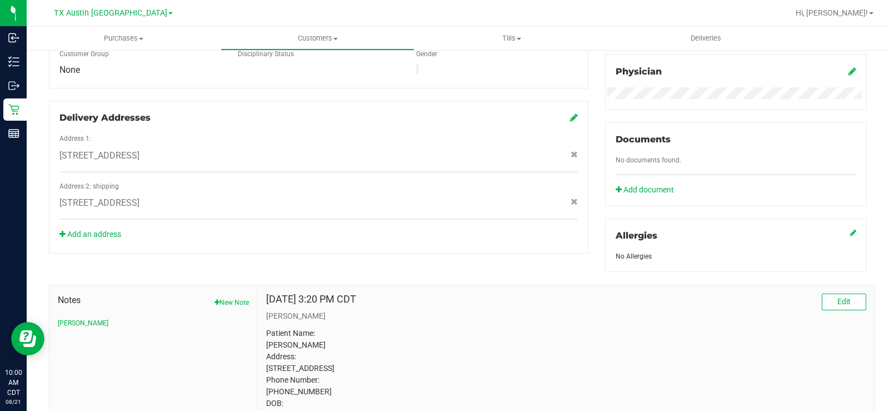
scroll to position [389, 0]
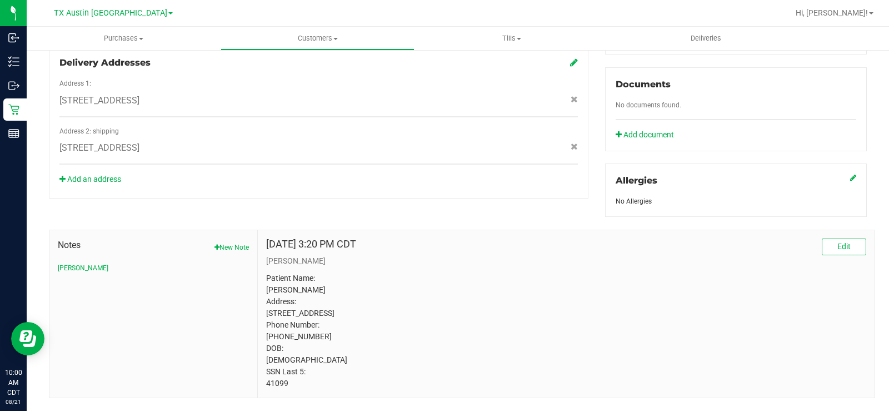
click at [185, 197] on div "Member Info * First Name * Last Name Preferred Name * Date of Birth (MM/DD/YYYY…" at bounding box center [458, 104] width 834 height 587
drag, startPoint x: 144, startPoint y: 139, endPoint x: 180, endPoint y: 139, distance: 36.1
click at [139, 141] on span "[STREET_ADDRESS]" at bounding box center [99, 147] width 80 height 13
drag, startPoint x: 329, startPoint y: 194, endPoint x: 336, endPoint y: 186, distance: 10.3
click at [334, 191] on div "Member Info * First Name * Last Name Preferred Name * Date of Birth (MM/DD/YYYY…" at bounding box center [458, 104] width 834 height 587
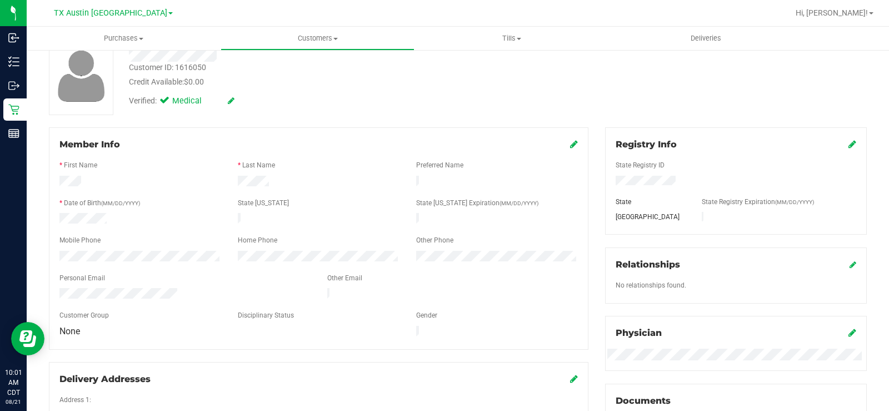
scroll to position [0, 0]
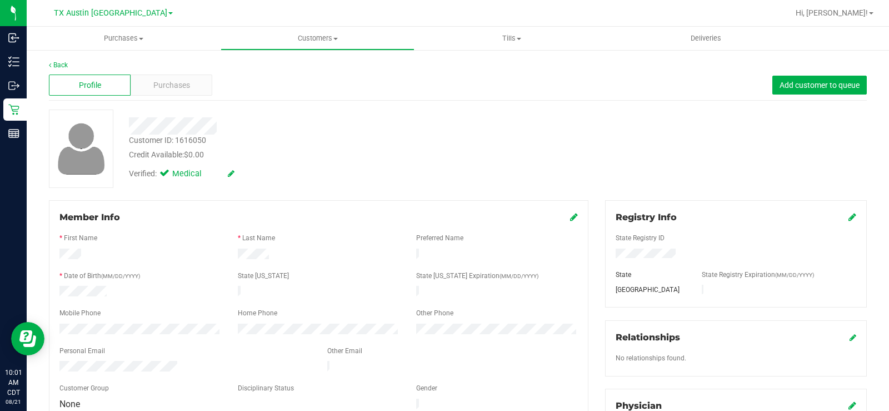
drag, startPoint x: 274, startPoint y: 254, endPoint x: 231, endPoint y: 256, distance: 43.9
click at [231, 256] on div at bounding box center [318, 254] width 178 height 13
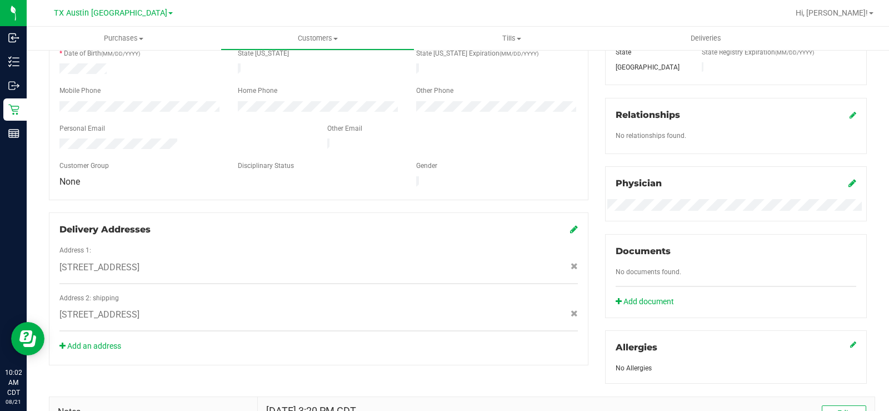
scroll to position [278, 0]
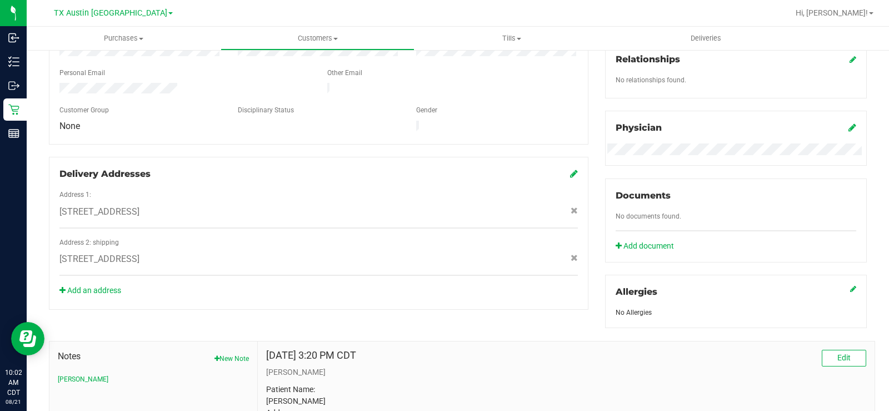
drag, startPoint x: 278, startPoint y: 248, endPoint x: 271, endPoint y: 253, distance: 8.5
click at [271, 253] on div "[STREET_ADDRESS]" at bounding box center [318, 258] width 535 height 13
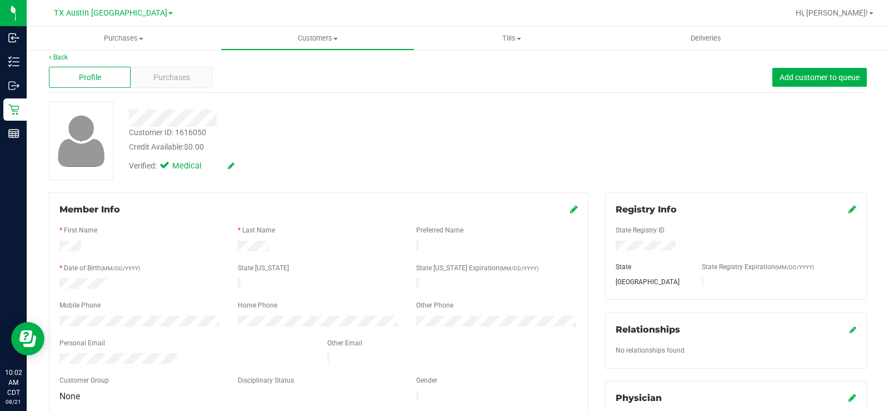
scroll to position [0, 0]
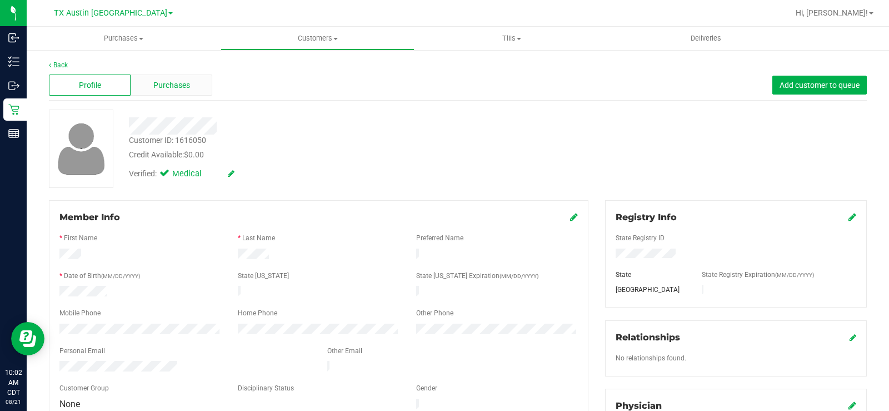
click at [192, 83] on div "Purchases" at bounding box center [172, 84] width 82 height 21
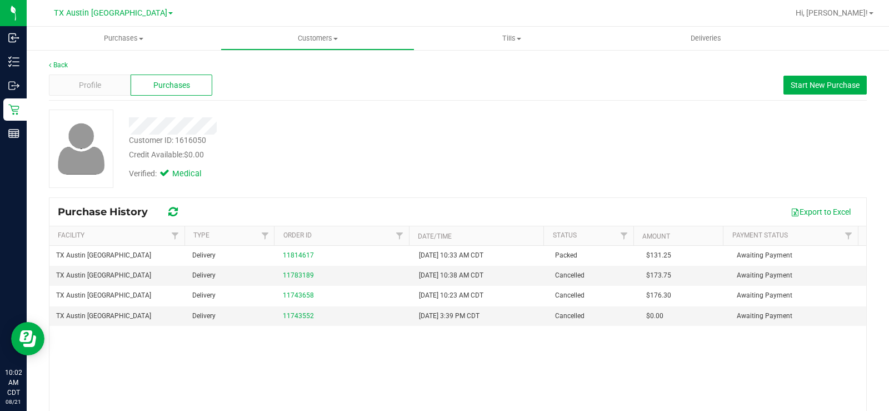
click at [454, 132] on div at bounding box center [329, 125] width 417 height 17
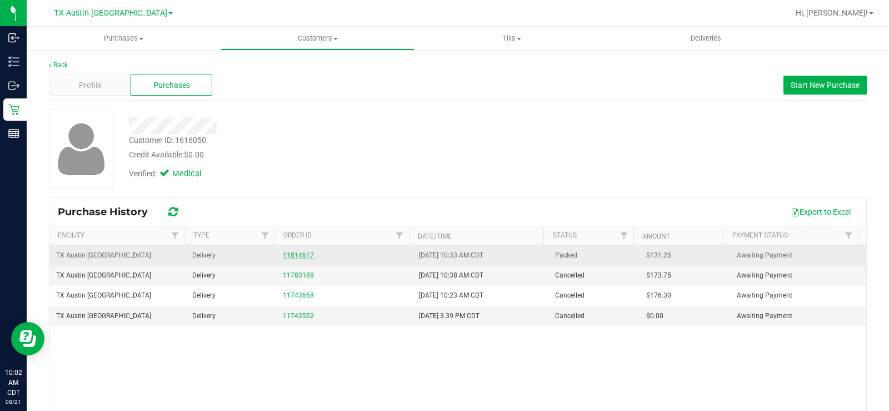
click at [299, 256] on link "11814617" at bounding box center [298, 255] width 31 height 8
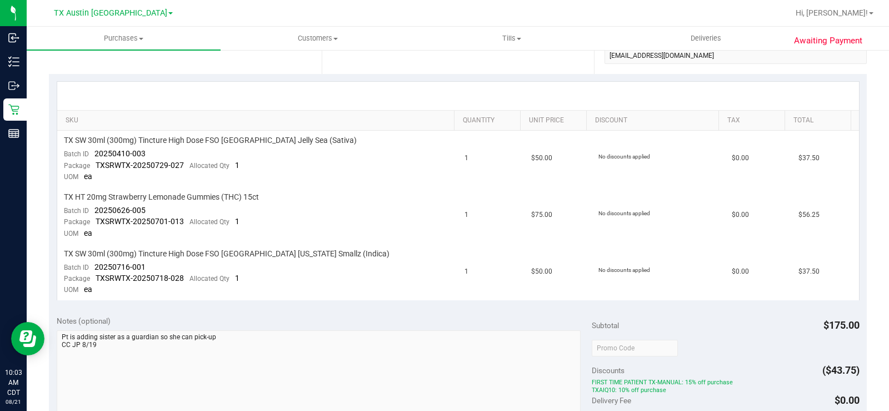
scroll to position [222, 0]
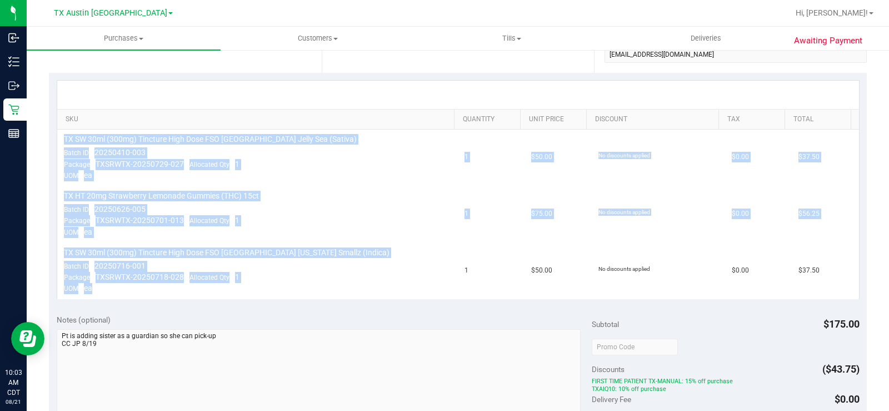
drag, startPoint x: 109, startPoint y: 285, endPoint x: 64, endPoint y: 141, distance: 151.3
click at [64, 141] on tbody "TX SW 30ml (300mg) Tincture High Dose FSO [GEOGRAPHIC_DATA] Jelly Sea (Sativa) …" at bounding box center [458, 213] width 802 height 169
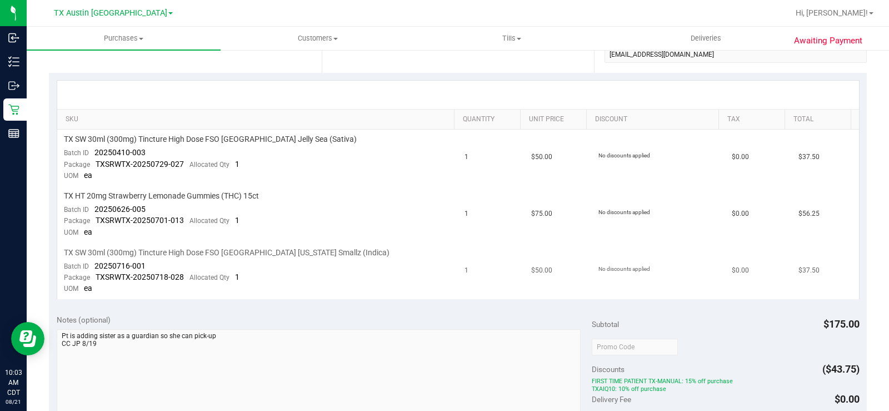
click at [281, 285] on td "TX SW 30ml (300mg) Tincture High Dose FSO [GEOGRAPHIC_DATA] [US_STATE] Smallz (…" at bounding box center [257, 271] width 401 height 56
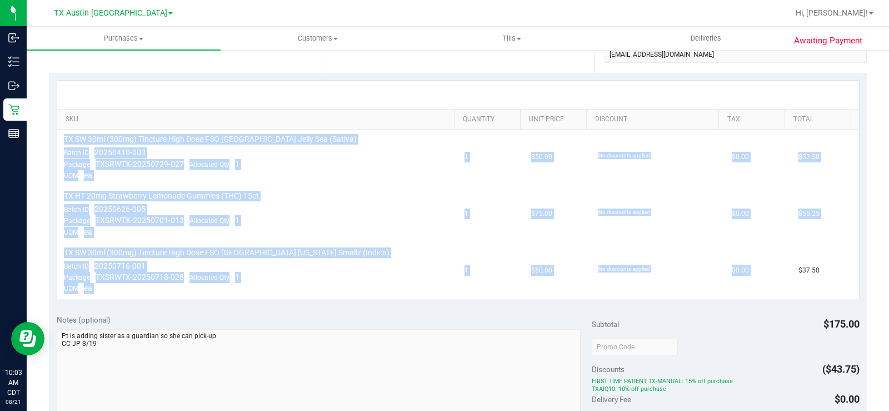
drag, startPoint x: 769, startPoint y: 294, endPoint x: 61, endPoint y: 137, distance: 725.5
click at [61, 137] on tbody "TX SW 30ml (300mg) Tincture High Dose FSO [GEOGRAPHIC_DATA] Jelly Sea (Sativa) …" at bounding box center [458, 213] width 802 height 169
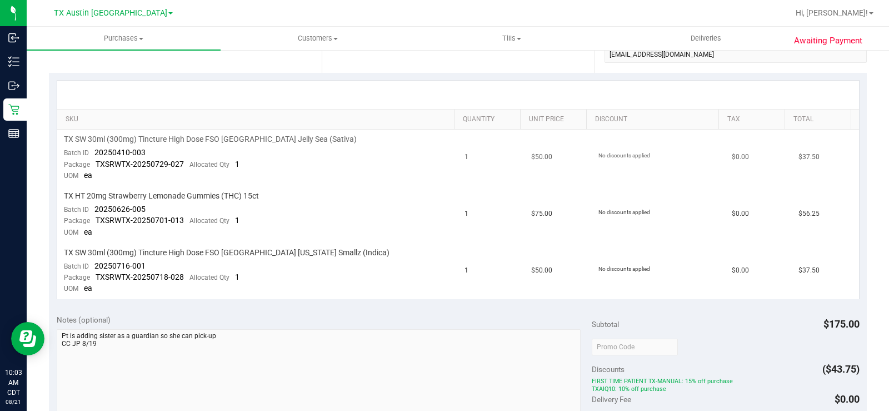
drag, startPoint x: 836, startPoint y: 279, endPoint x: 115, endPoint y: 139, distance: 734.4
click at [54, 141] on div "SKU Quantity Unit Price Discount Tax Total TX SW 30ml (300mg) Tincture High Dos…" at bounding box center [458, 189] width 818 height 233
click at [269, 96] on div at bounding box center [458, 95] width 802 height 28
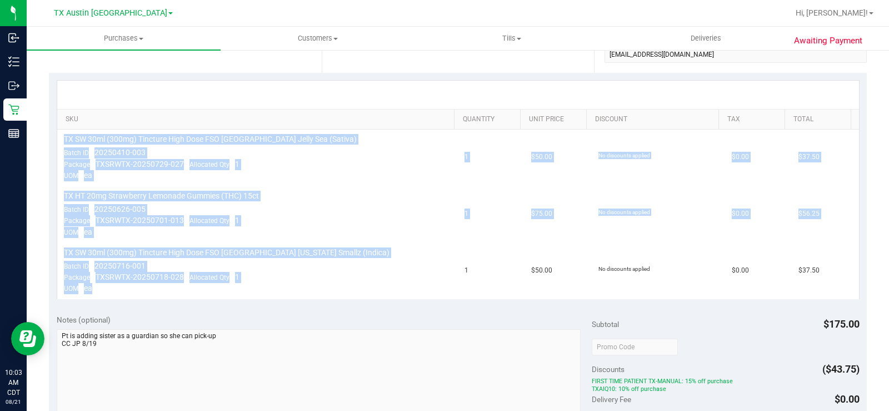
drag, startPoint x: 111, startPoint y: 291, endPoint x: 239, endPoint y: 201, distance: 156.3
click at [44, 133] on div "Awaiting Payment Back Send Back to Created Cancel Purchase View Profile # 11814…" at bounding box center [458, 311] width 862 height 968
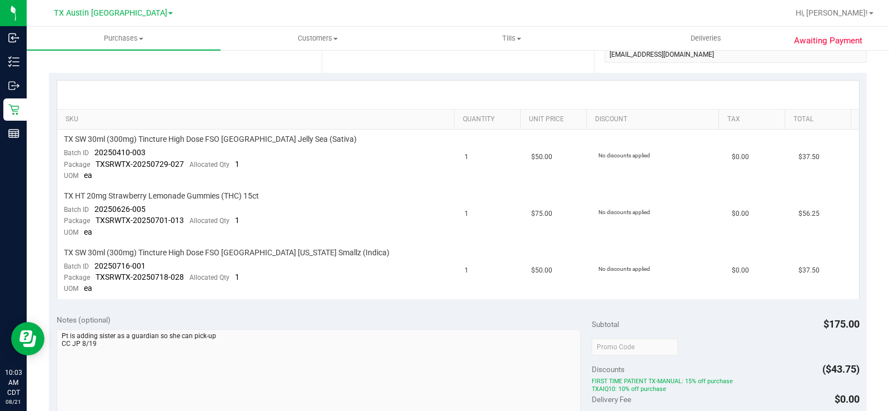
click at [268, 323] on div "Notes (optional)" at bounding box center [324, 319] width 535 height 11
drag, startPoint x: 821, startPoint y: 276, endPoint x: 64, endPoint y: 135, distance: 769.6
click at [64, 135] on tbody "TX SW 30ml (300mg) Tincture High Dose FSO [GEOGRAPHIC_DATA] Jelly Sea (Sativa) …" at bounding box center [458, 213] width 802 height 169
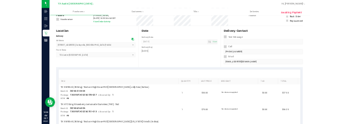
scroll to position [0, 0]
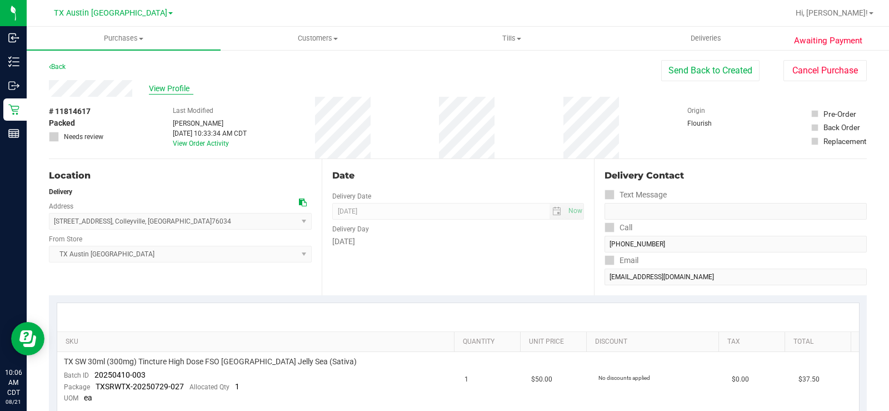
click at [161, 91] on span "View Profile" at bounding box center [171, 89] width 44 height 12
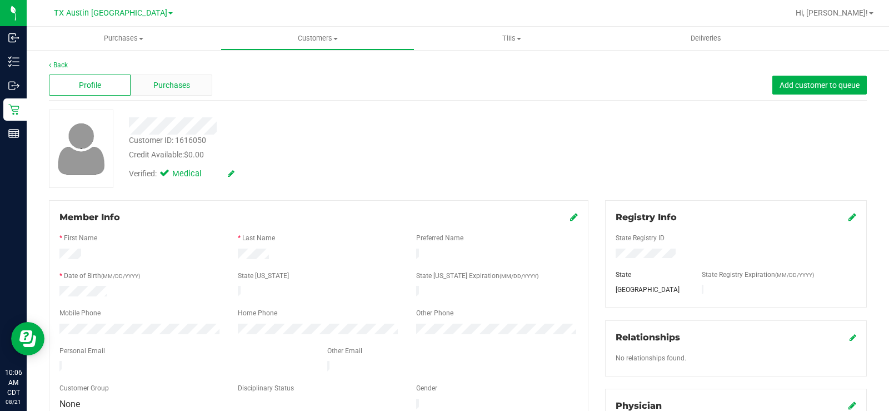
click at [192, 86] on div "Purchases" at bounding box center [172, 84] width 82 height 21
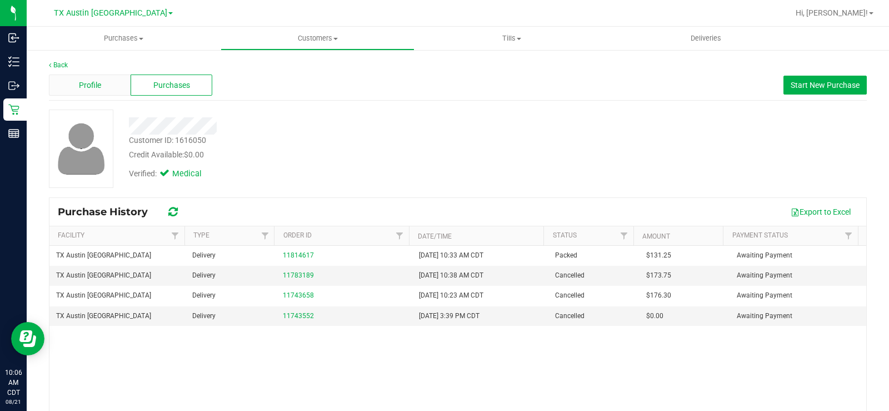
click at [102, 89] on div "Profile" at bounding box center [90, 84] width 82 height 21
